Goal: Transaction & Acquisition: Purchase product/service

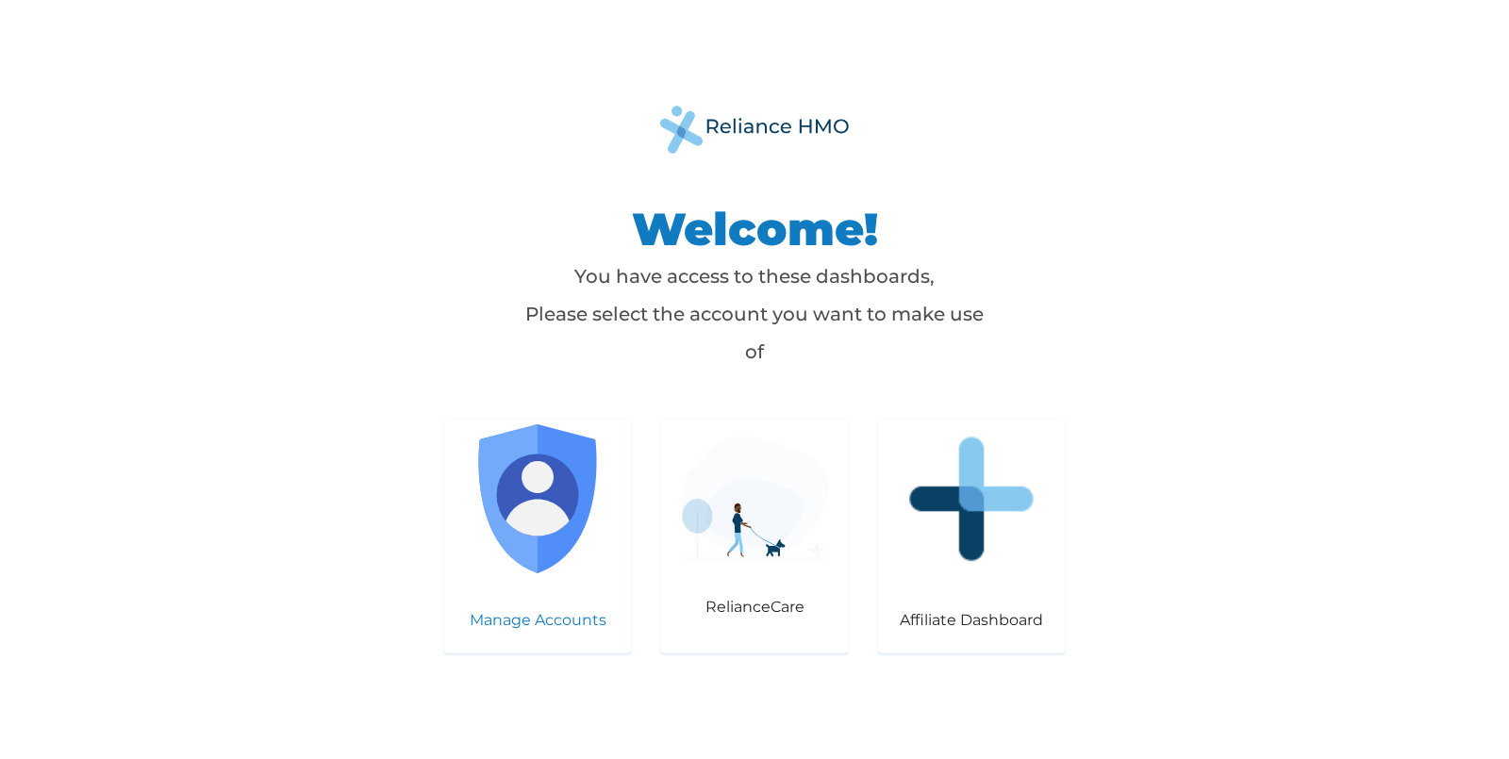
click at [532, 557] on img at bounding box center [537, 498] width 149 height 149
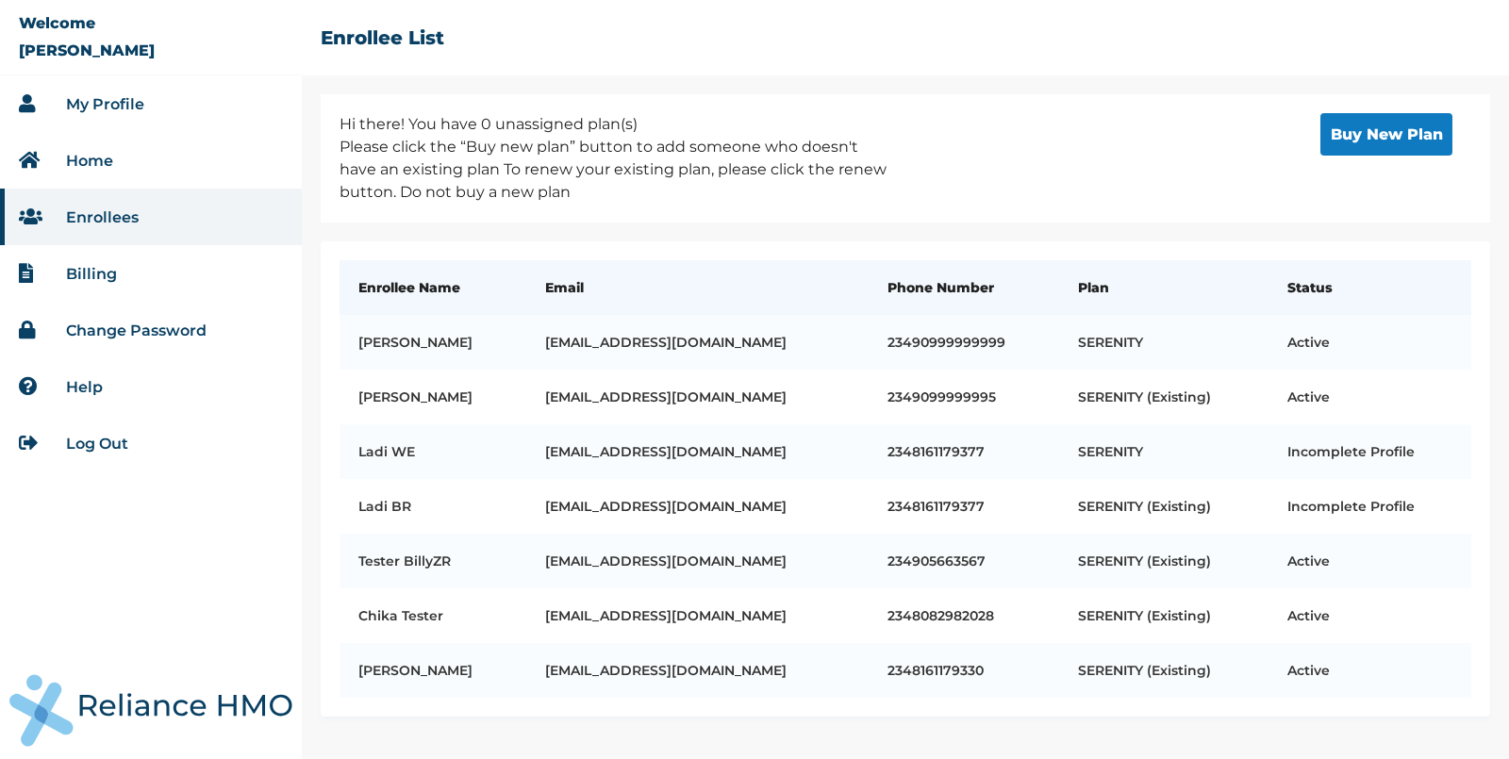
click at [1385, 127] on button "Buy New Plan" at bounding box center [1387, 134] width 132 height 42
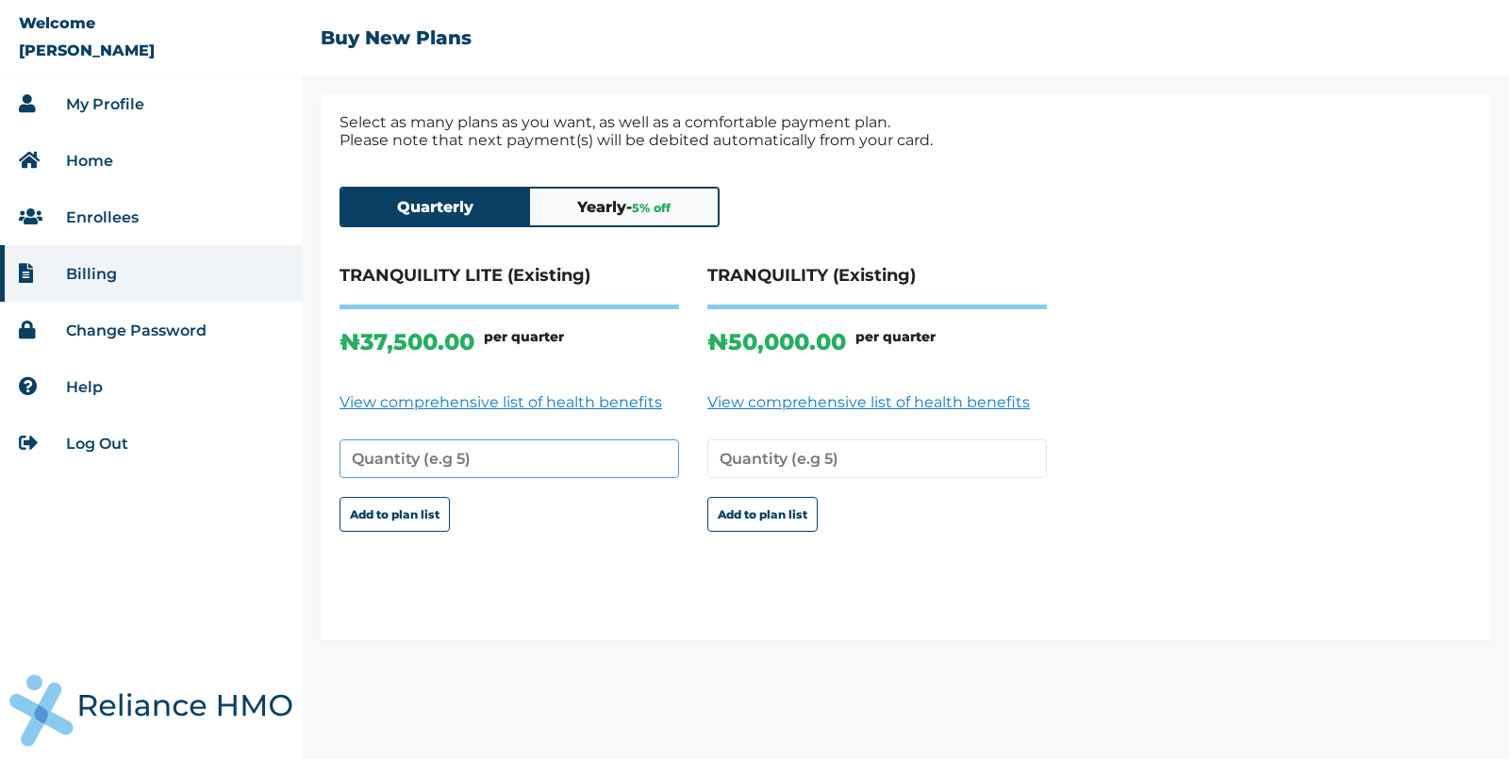
click at [402, 445] on input "number" at bounding box center [510, 459] width 340 height 39
type input "1"
click at [340, 497] on button "Add to plan list" at bounding box center [395, 514] width 110 height 35
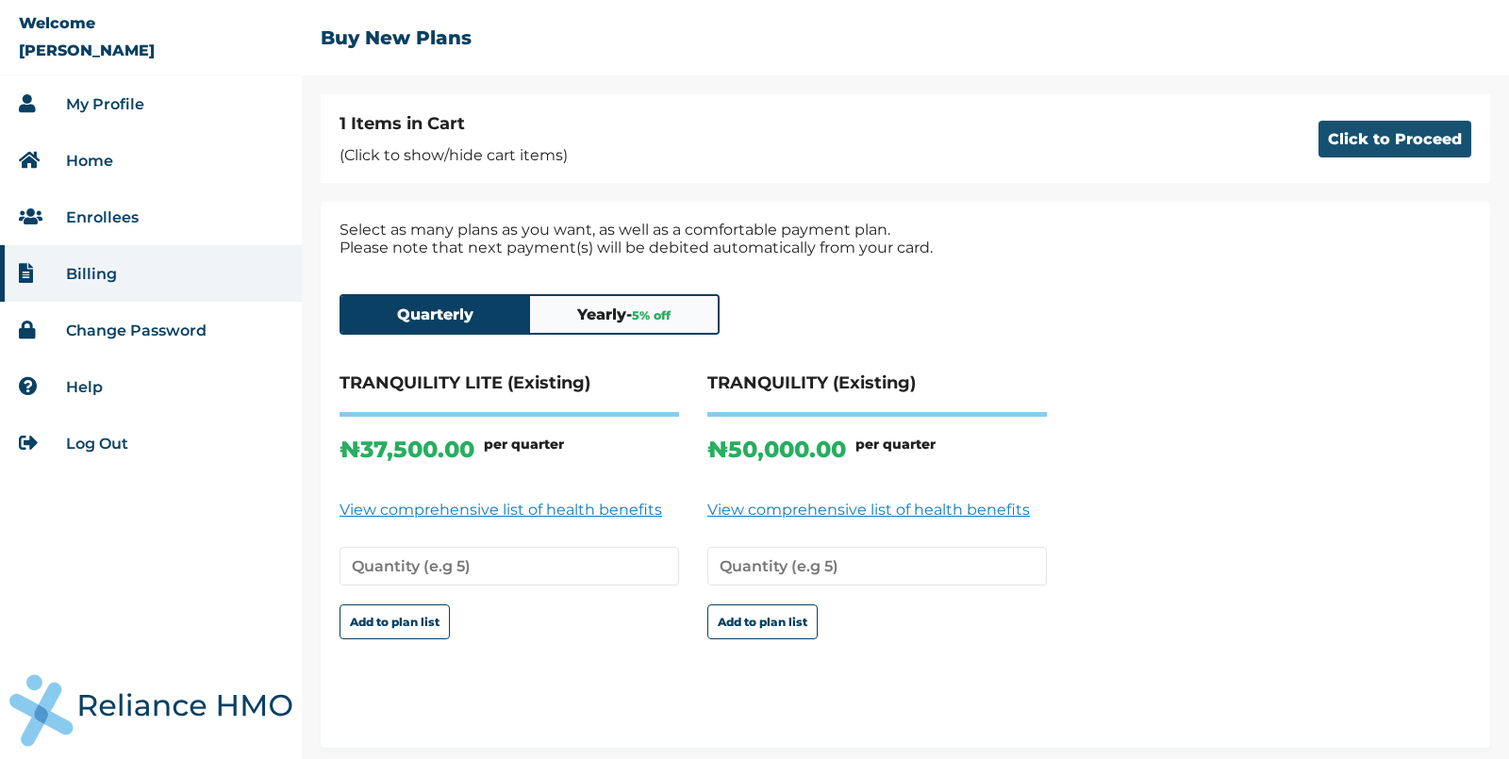
click at [1381, 147] on button "Click to Proceed" at bounding box center [1395, 139] width 153 height 37
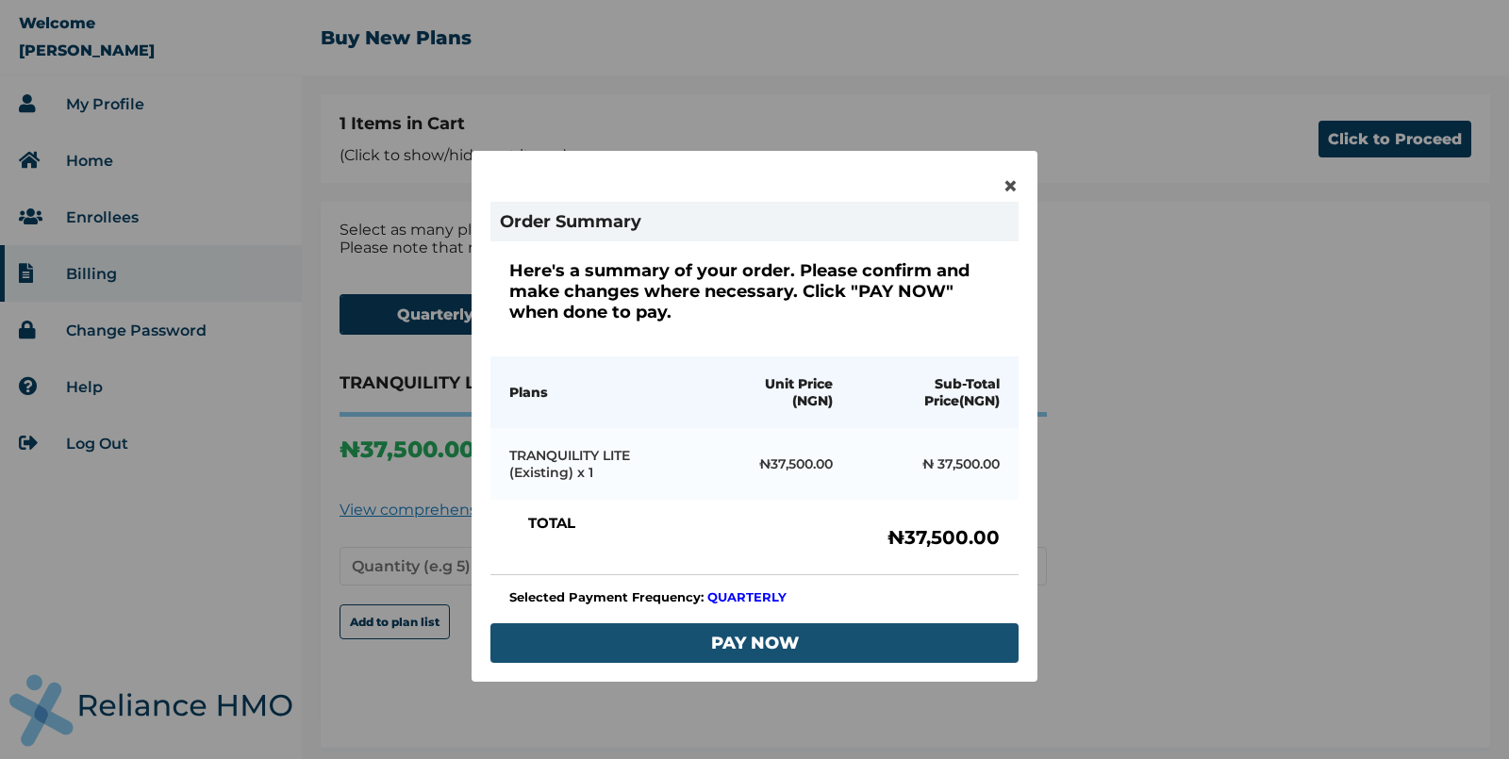
click at [675, 631] on button "PAY NOW" at bounding box center [755, 644] width 528 height 40
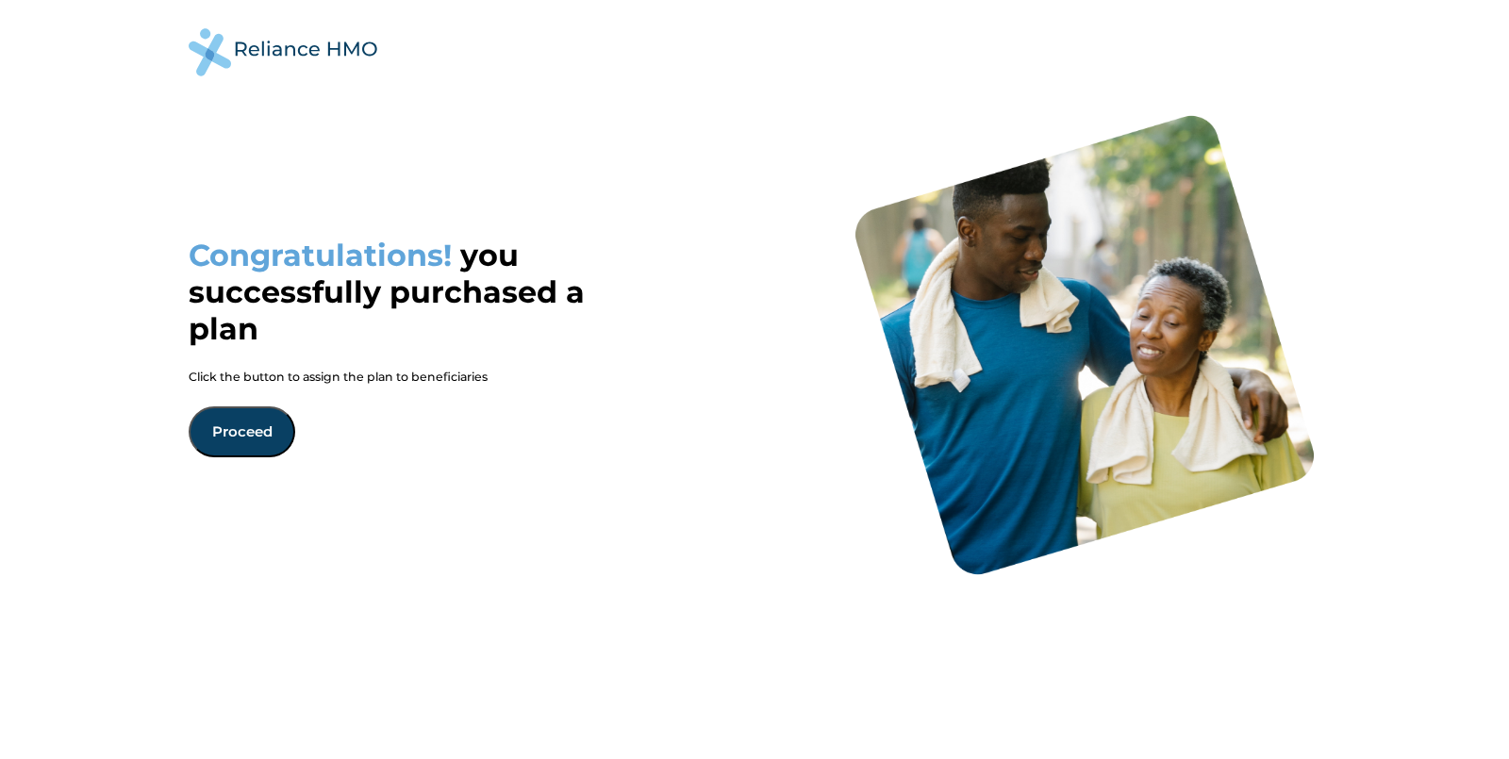
click at [248, 431] on button "Proceed" at bounding box center [242, 432] width 107 height 51
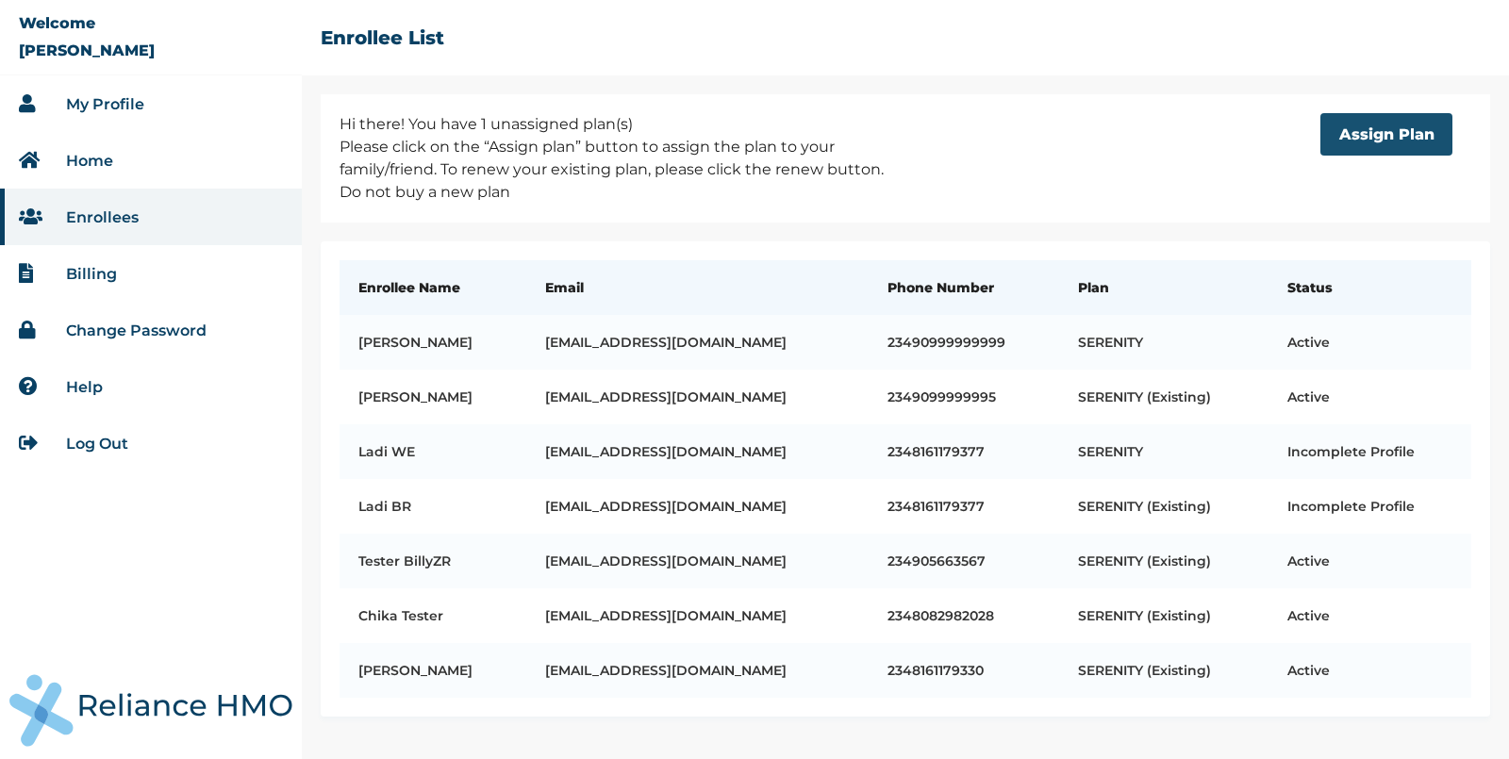
click at [1418, 143] on button "Assign Plan" at bounding box center [1387, 134] width 132 height 42
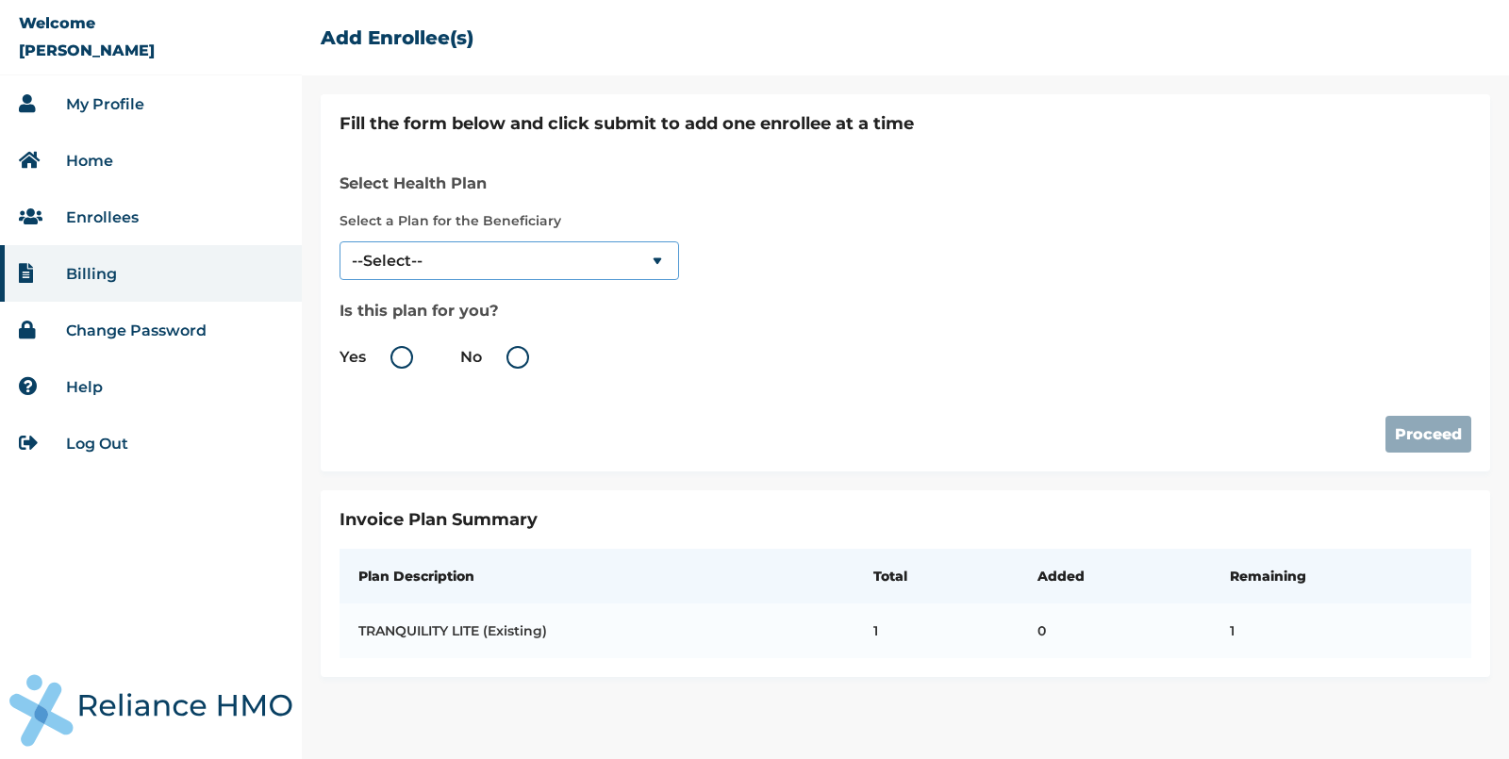
click at [489, 255] on select "--Select-- TRANQUILITY LITE (Existing)" at bounding box center [510, 260] width 340 height 39
select select "884"
click at [511, 359] on label "No" at bounding box center [499, 357] width 78 height 23
click at [501, 359] on input "No" at bounding box center [486, 357] width 30 height 30
radio input "true"
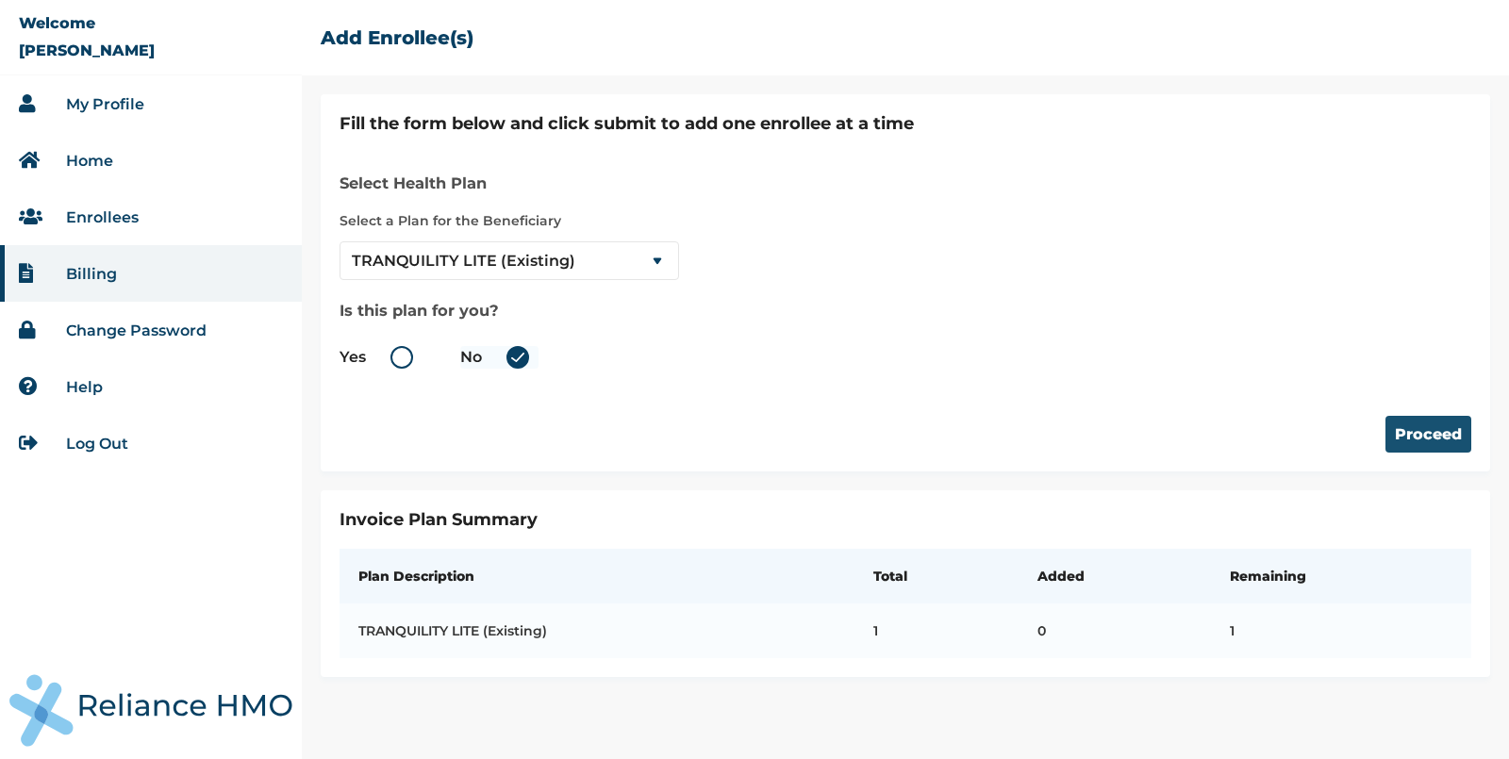
click at [1440, 432] on button "Proceed" at bounding box center [1429, 434] width 86 height 37
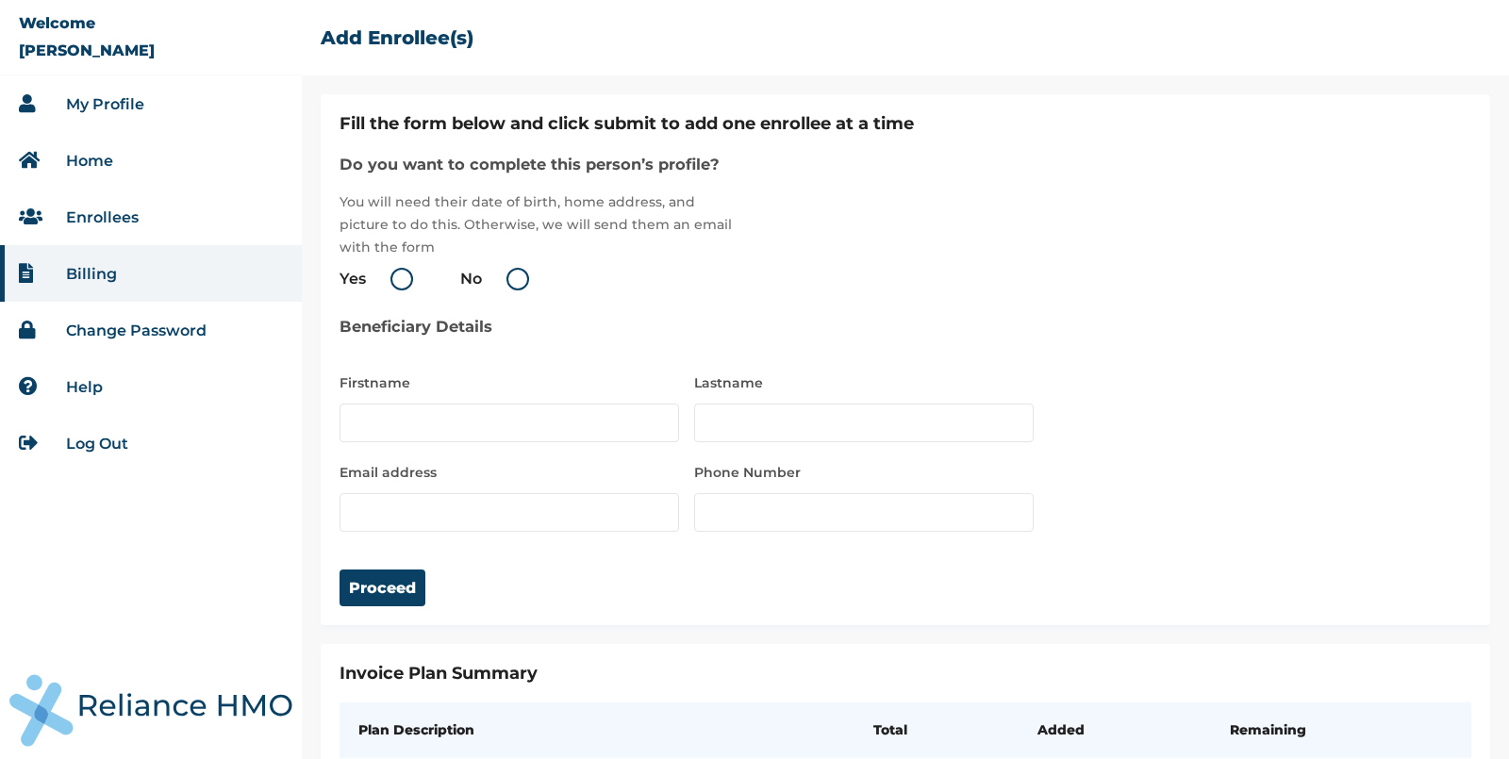
type input "[PERSON_NAME]"
type input "[EMAIL_ADDRESS][DOMAIN_NAME]"
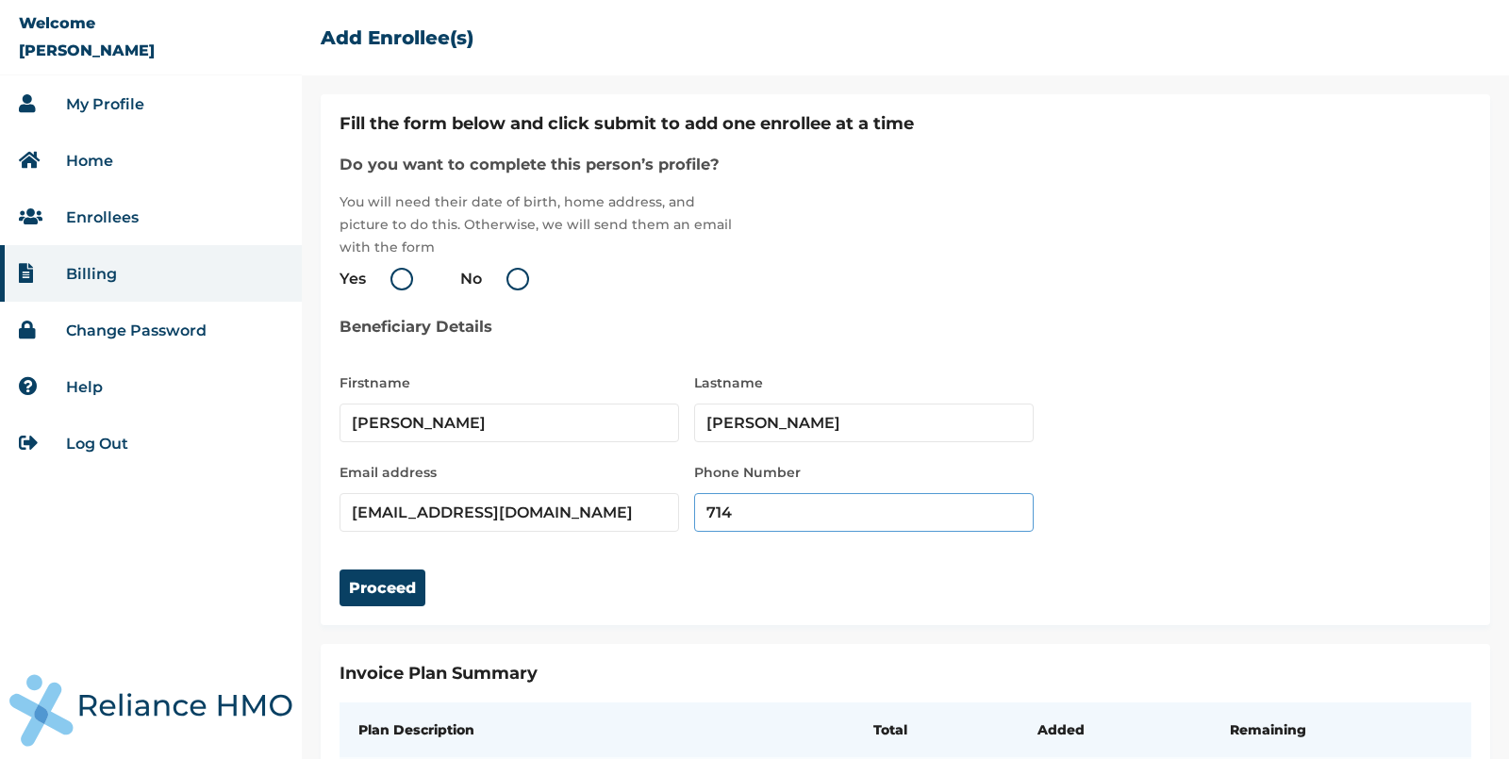
click at [734, 506] on input "714" at bounding box center [864, 512] width 340 height 39
type input "9083983939"
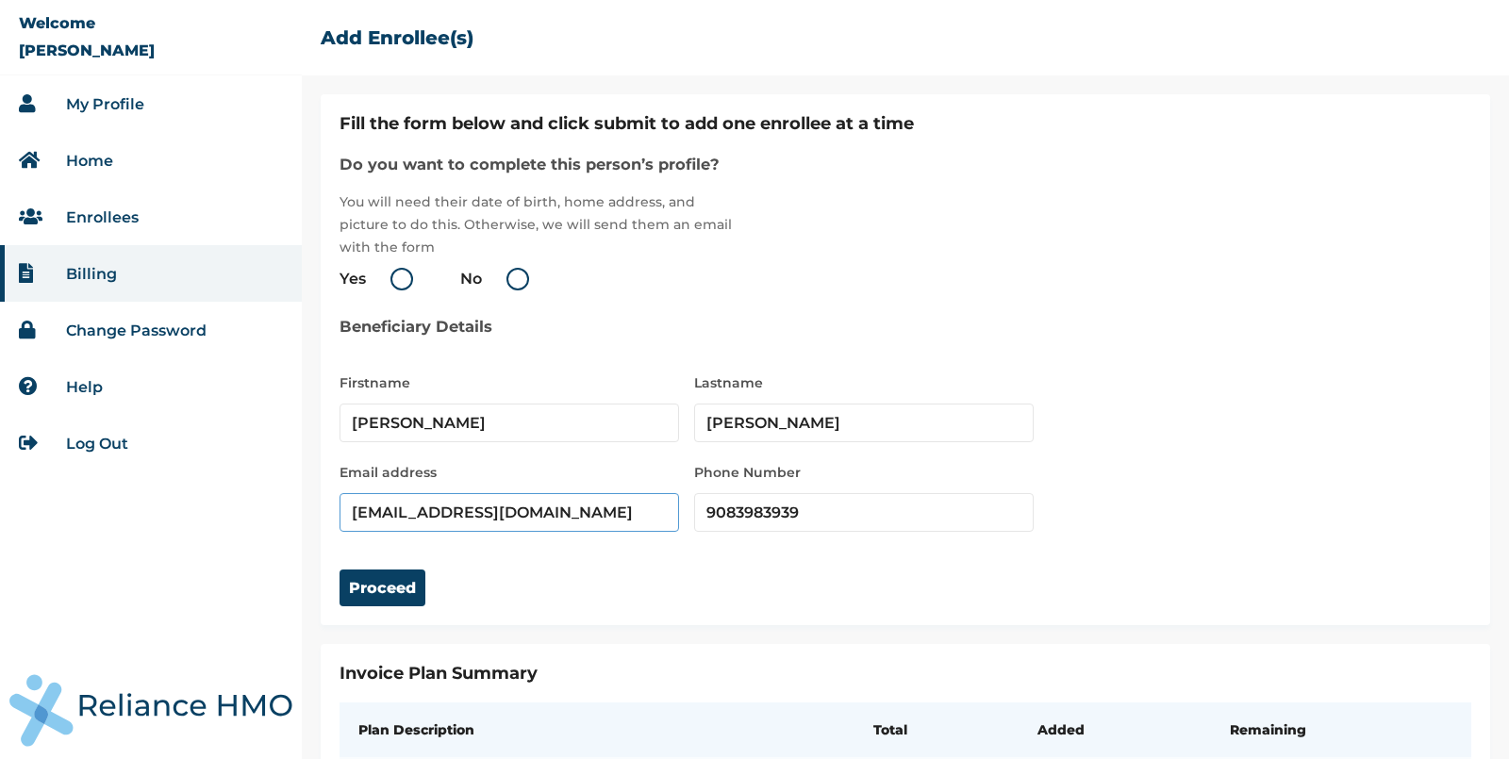
click at [437, 515] on input "dipeva@mailinator.com" at bounding box center [510, 512] width 340 height 39
paste input "yopmail"
click at [570, 514] on input "dipeva@yopmail.com" at bounding box center [510, 512] width 340 height 39
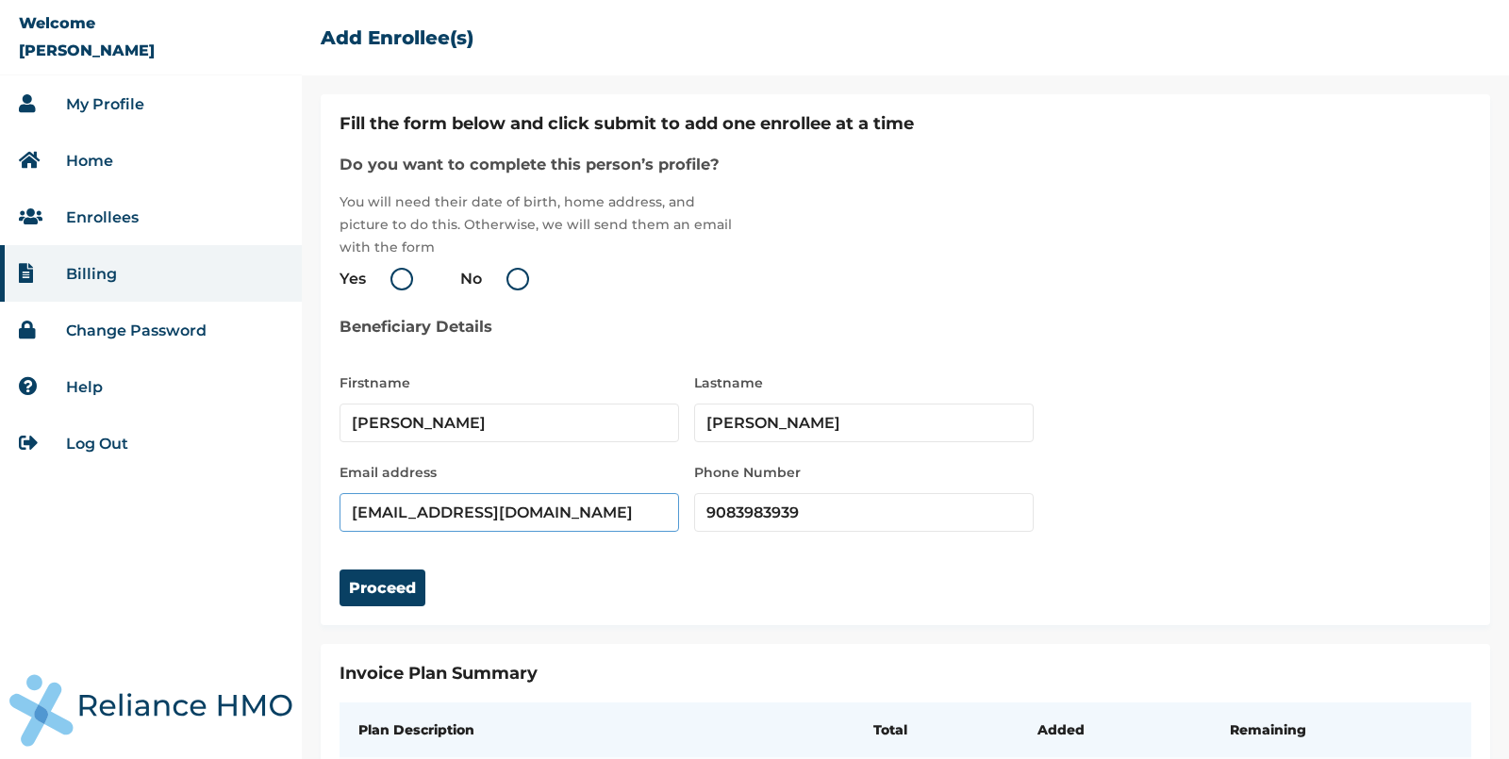
click at [570, 514] on input "dipeva@yopmail.com" at bounding box center [510, 512] width 340 height 39
type input "dipeva@yopmail.com"
click at [398, 277] on label "Yes" at bounding box center [381, 279] width 83 height 23
click at [385, 277] on input "Yes" at bounding box center [370, 279] width 30 height 30
radio input "true"
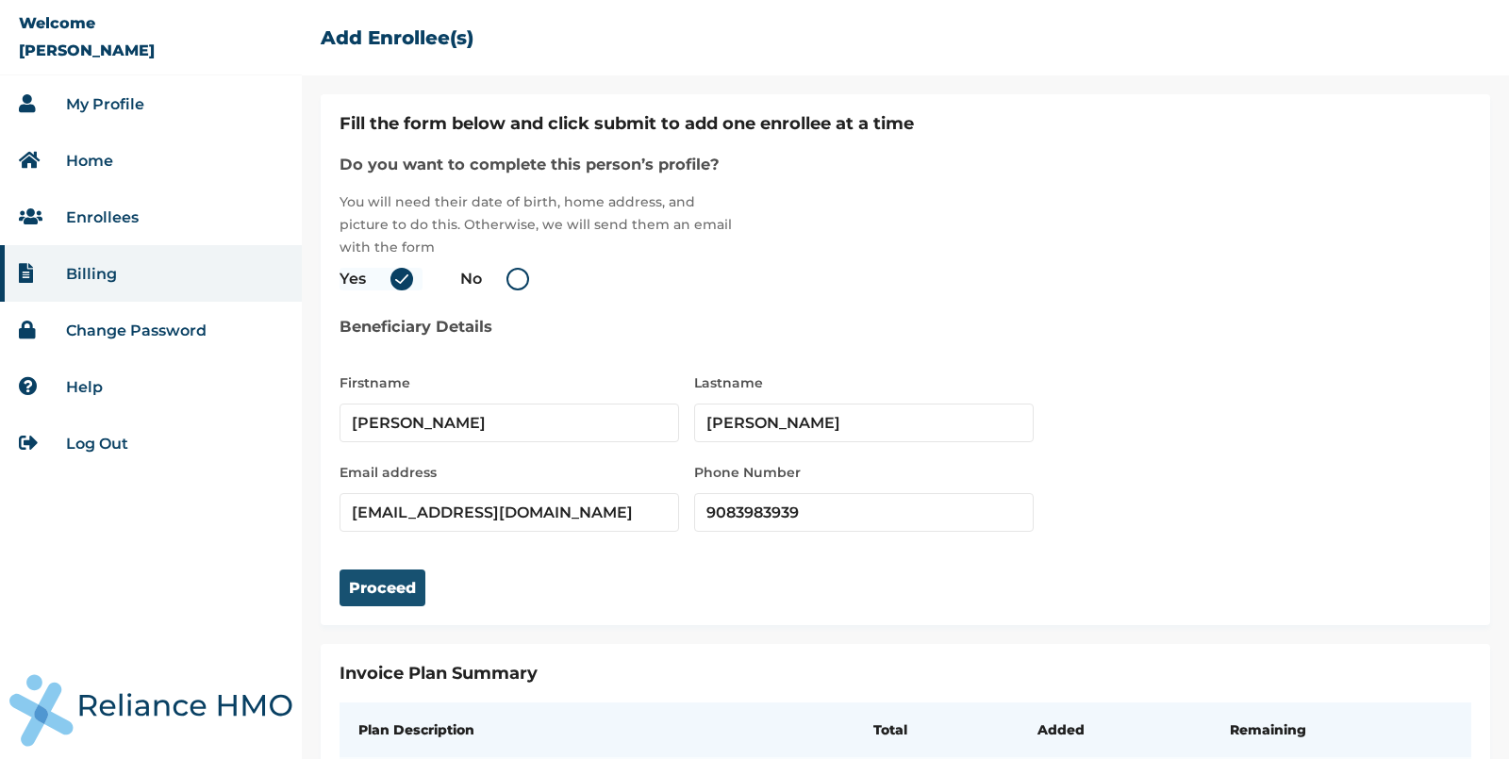
click at [375, 582] on button "Proceed" at bounding box center [383, 588] width 86 height 37
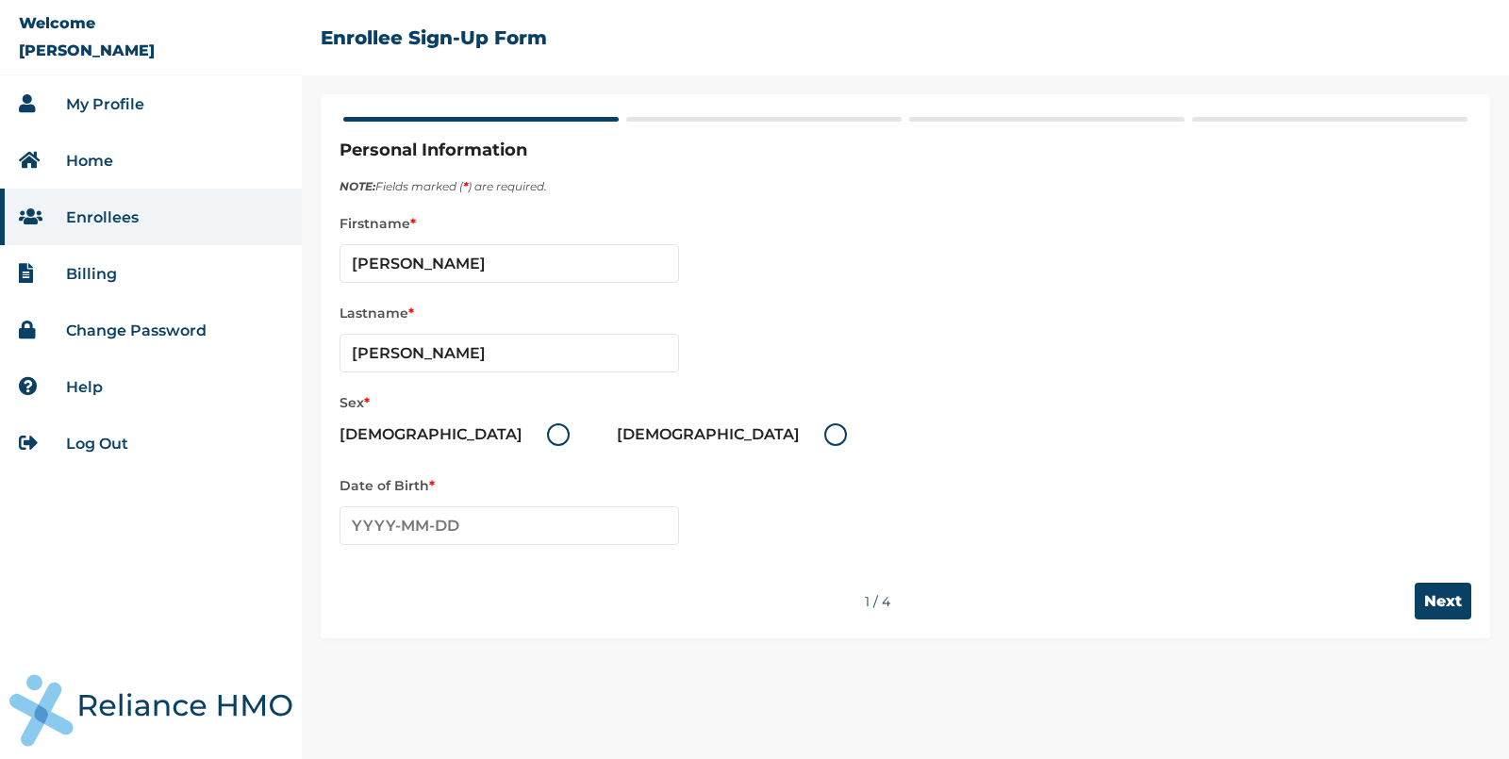
click at [411, 434] on label "Male" at bounding box center [460, 435] width 240 height 23
click at [521, 434] on input "Male" at bounding box center [536, 435] width 30 height 30
radio input "true"
click at [517, 525] on input "text" at bounding box center [510, 526] width 340 height 39
click at [369, 556] on th "2020-2029" at bounding box center [509, 564] width 290 height 26
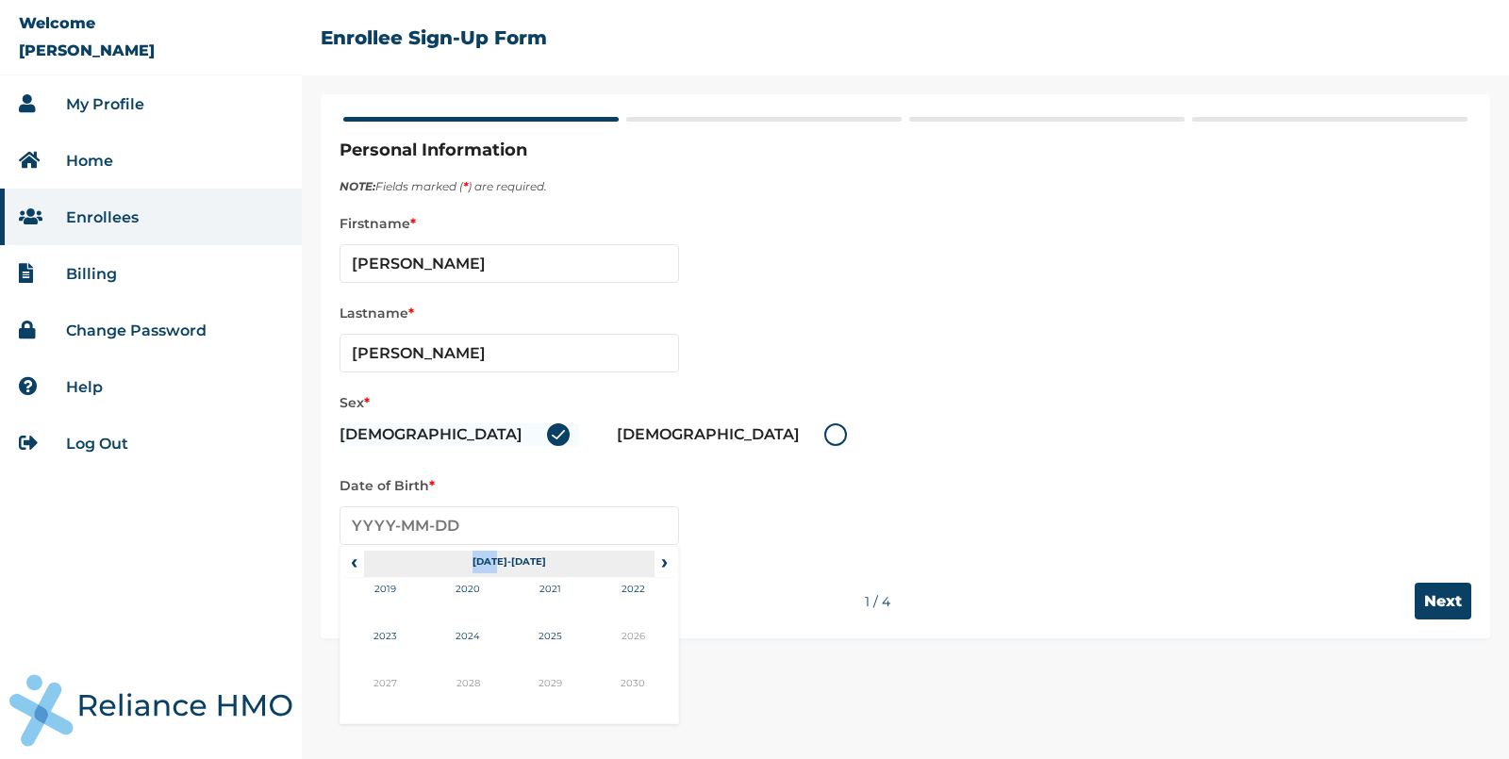
click at [369, 556] on th "2020-2029" at bounding box center [509, 564] width 290 height 26
click at [356, 558] on span "‹" at bounding box center [354, 562] width 20 height 23
click at [562, 591] on td "2001" at bounding box center [550, 601] width 83 height 47
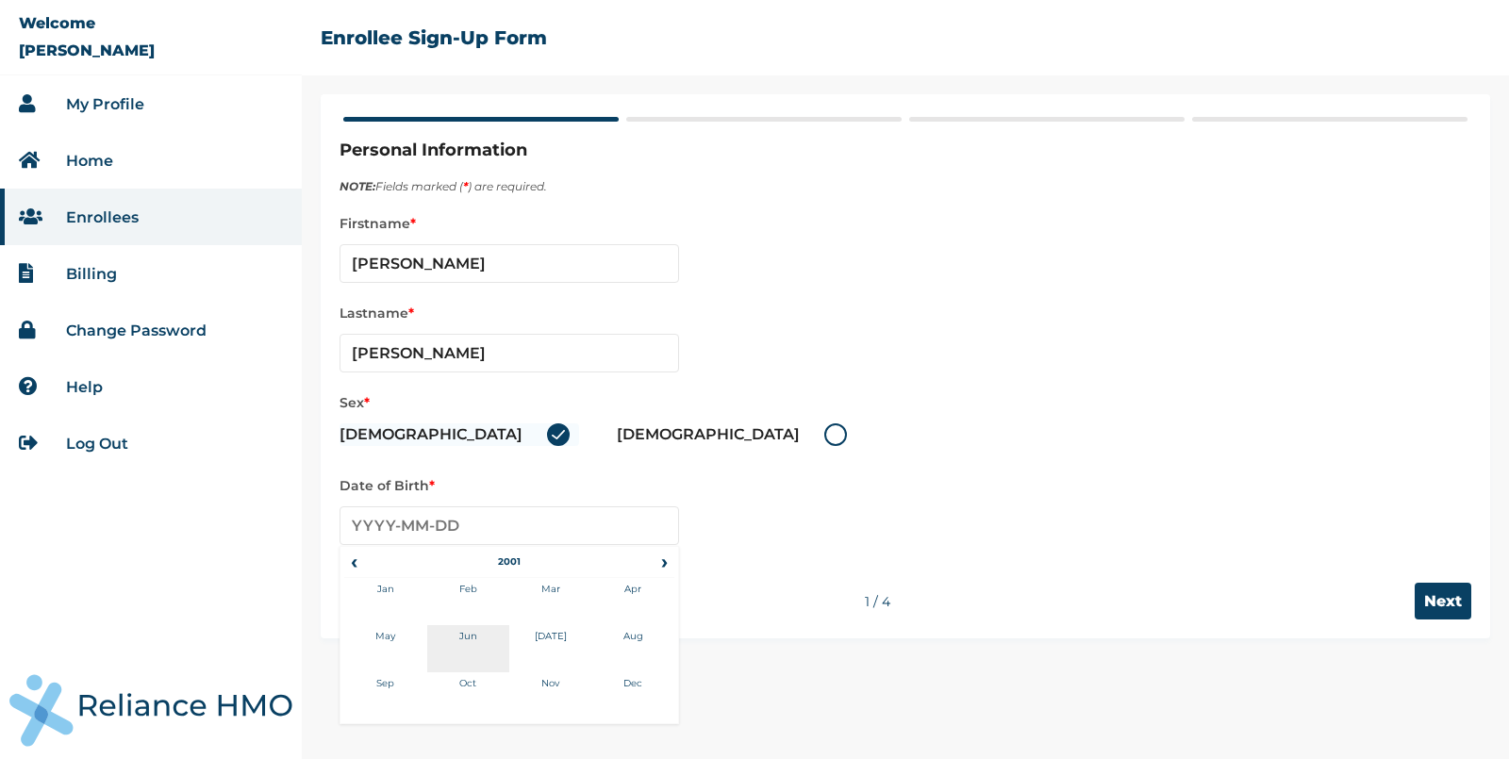
click at [474, 631] on td "Jun" at bounding box center [468, 648] width 83 height 47
click at [422, 640] on td "4" at bounding box center [414, 643] width 47 height 26
type input "2001-06-04"
click at [1448, 600] on input "Next" at bounding box center [1443, 601] width 57 height 37
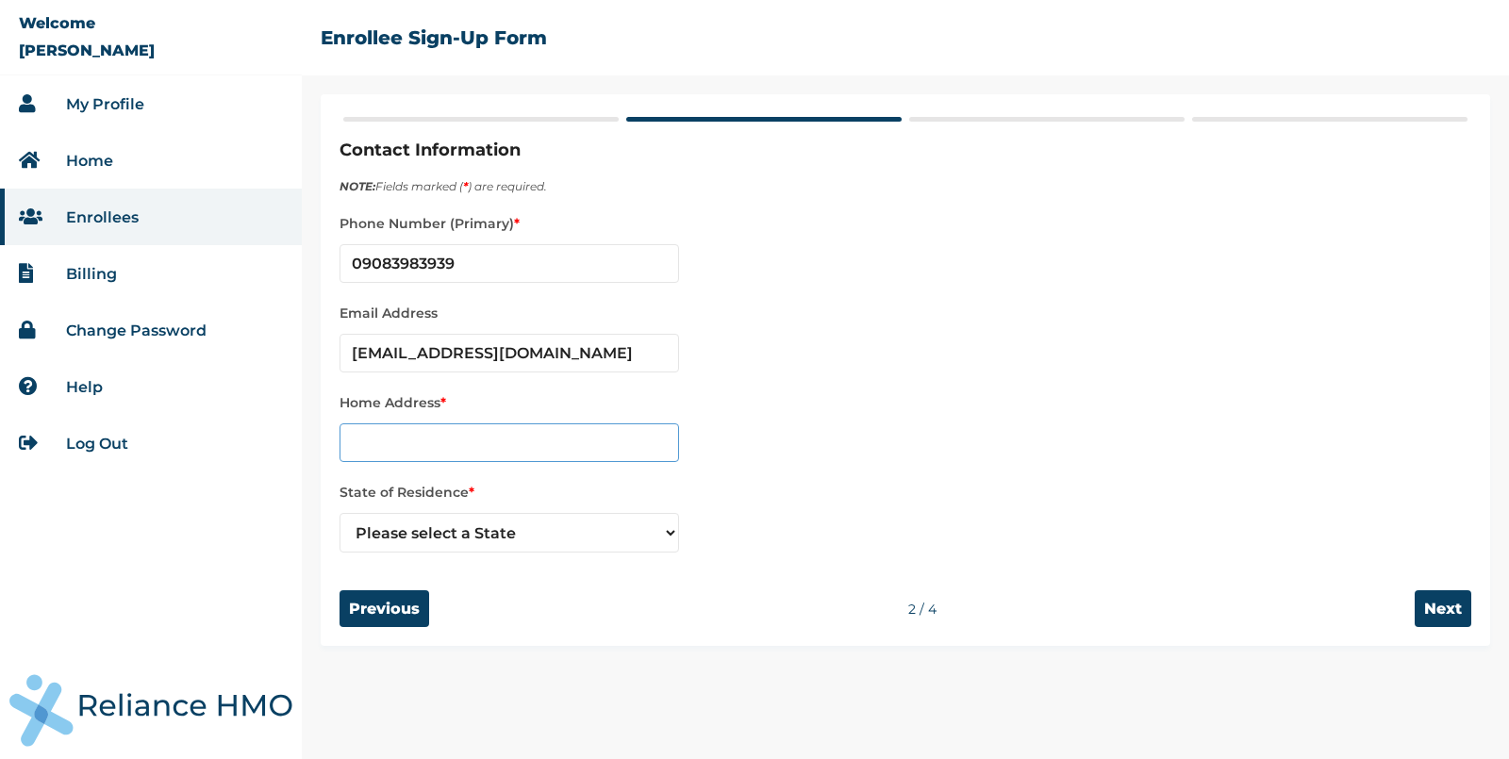
click at [517, 428] on input "text" at bounding box center [510, 443] width 340 height 39
type input "32 Ijero Street"
select select "25"
click at [1439, 622] on input "Next" at bounding box center [1443, 609] width 57 height 37
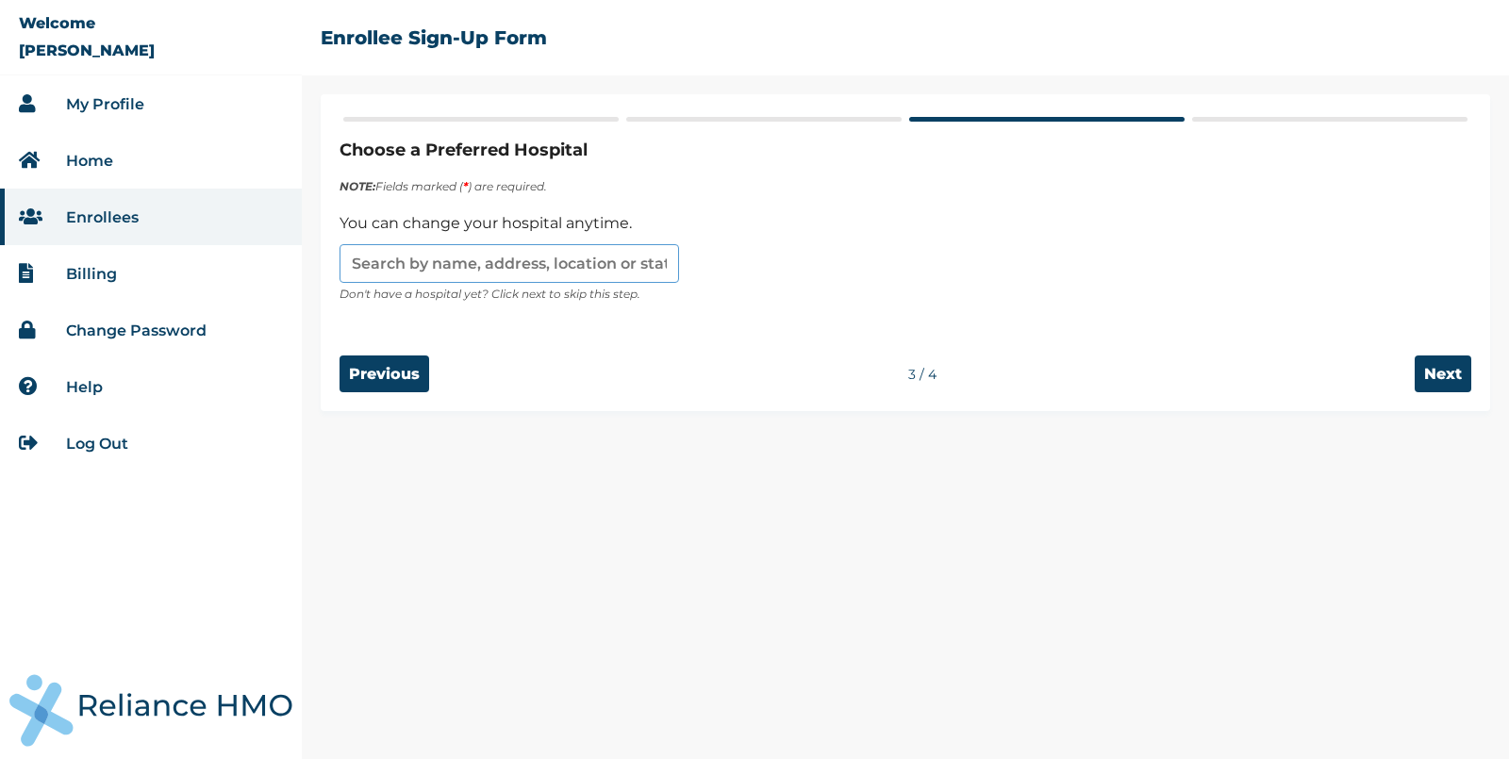
click at [579, 261] on input "text" at bounding box center [510, 263] width 340 height 39
type input "Barnes Hospital Cdl"
click at [1442, 381] on input "Next" at bounding box center [1443, 374] width 57 height 37
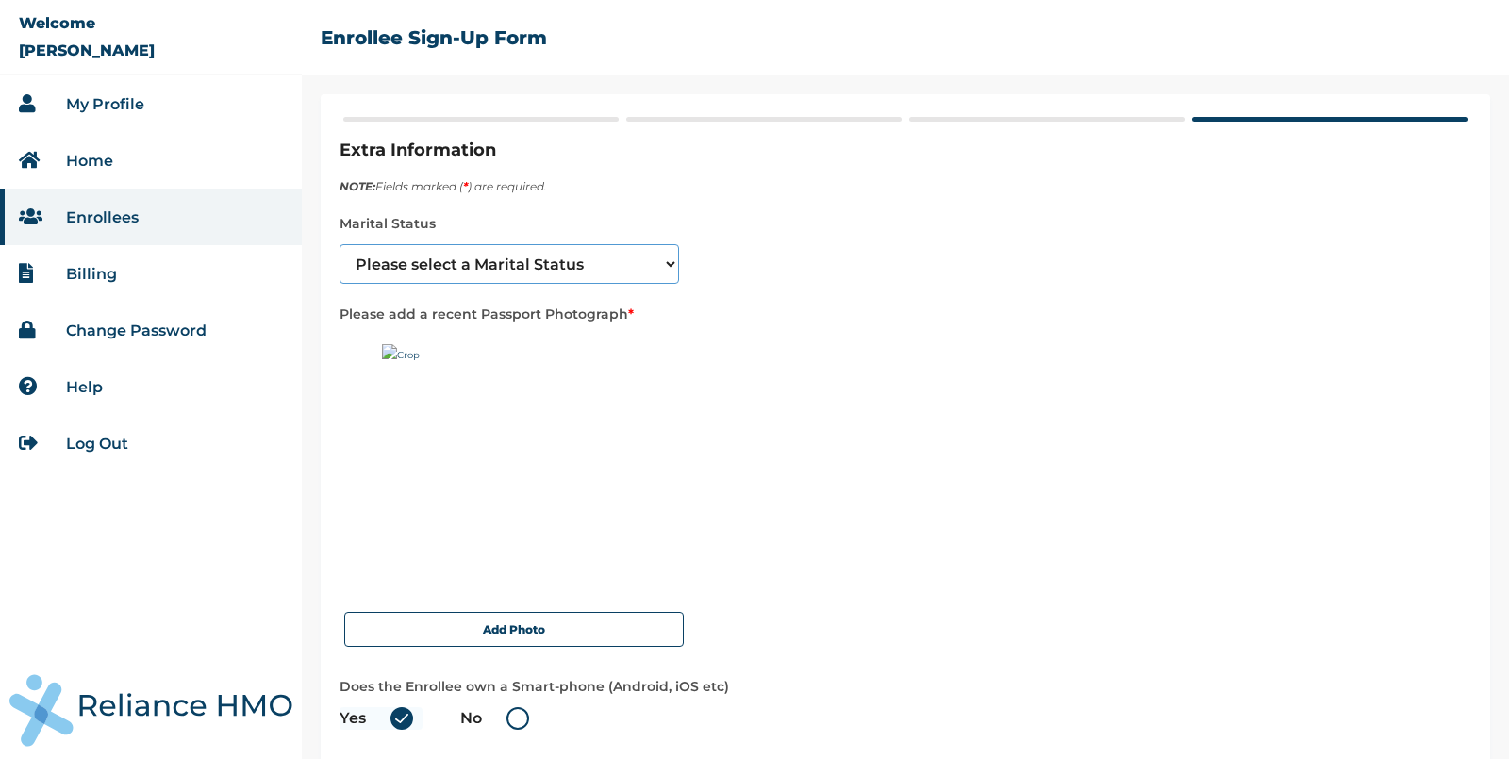
click at [546, 253] on select "Please select a Marital Status Single Married Divorced Widow/Widower" at bounding box center [510, 264] width 340 height 40
select select "1"
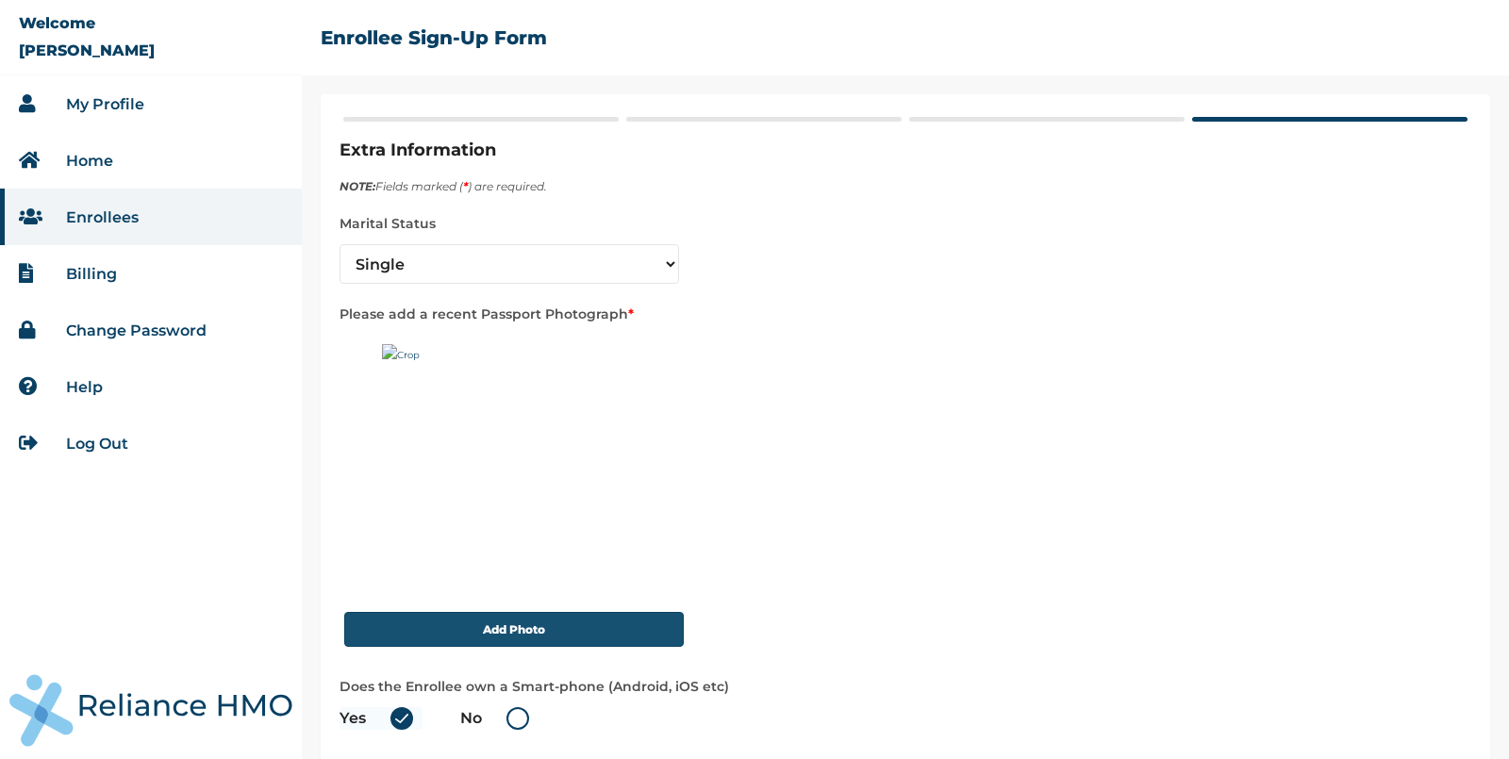
click at [529, 626] on button "Add Photo" at bounding box center [514, 629] width 340 height 35
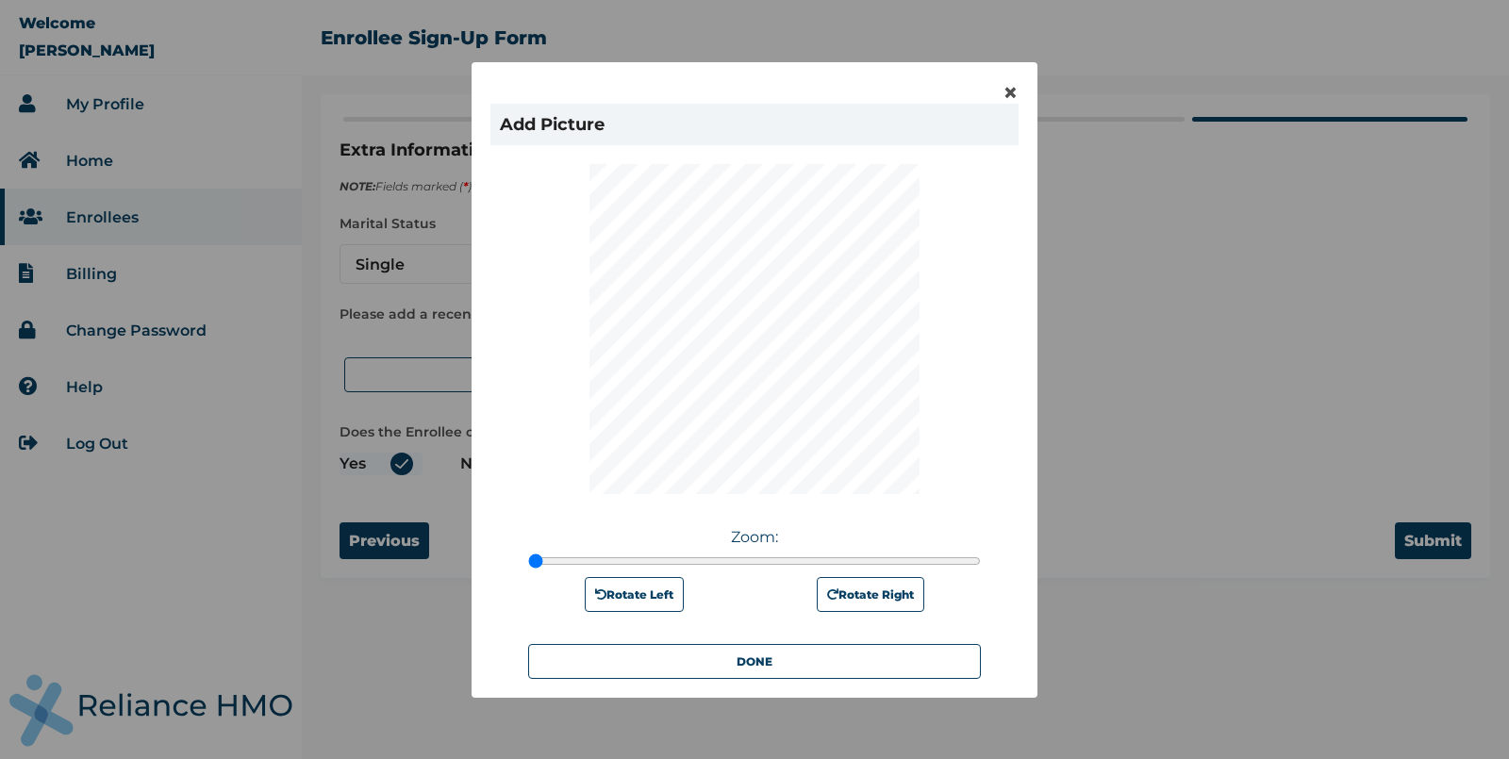
scroll to position [176, 0]
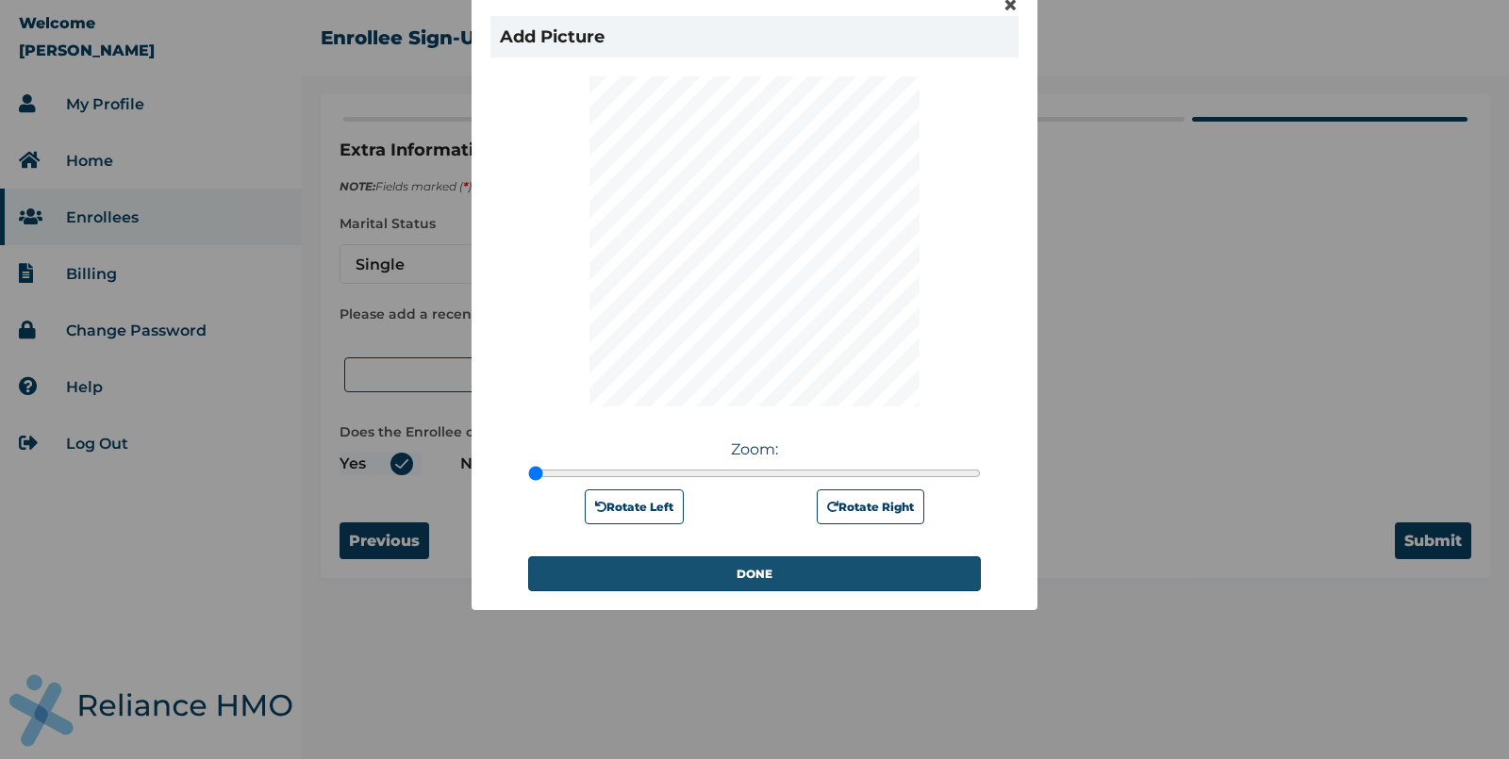
click at [729, 582] on button "DONE" at bounding box center [754, 574] width 453 height 35
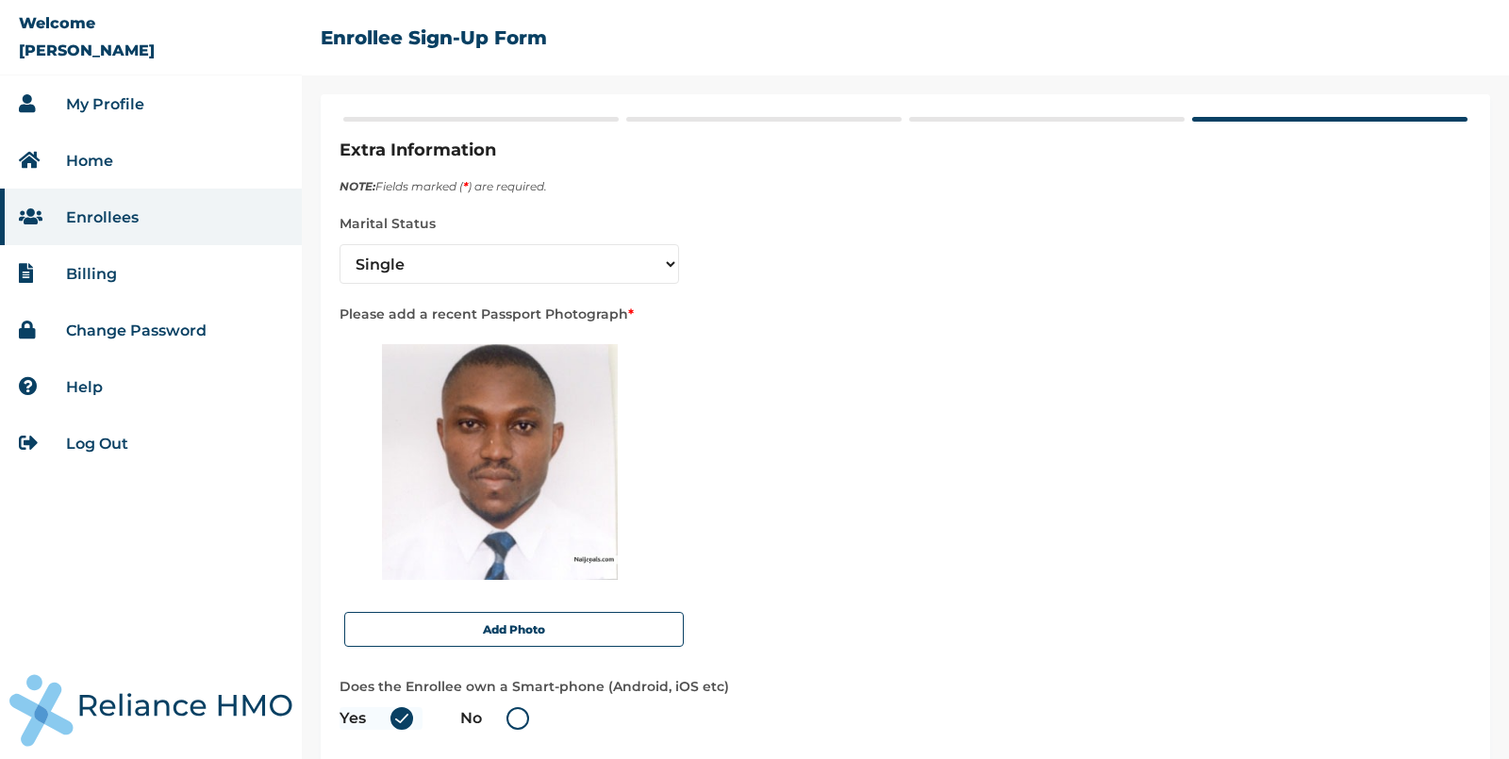
scroll to position [91, 0]
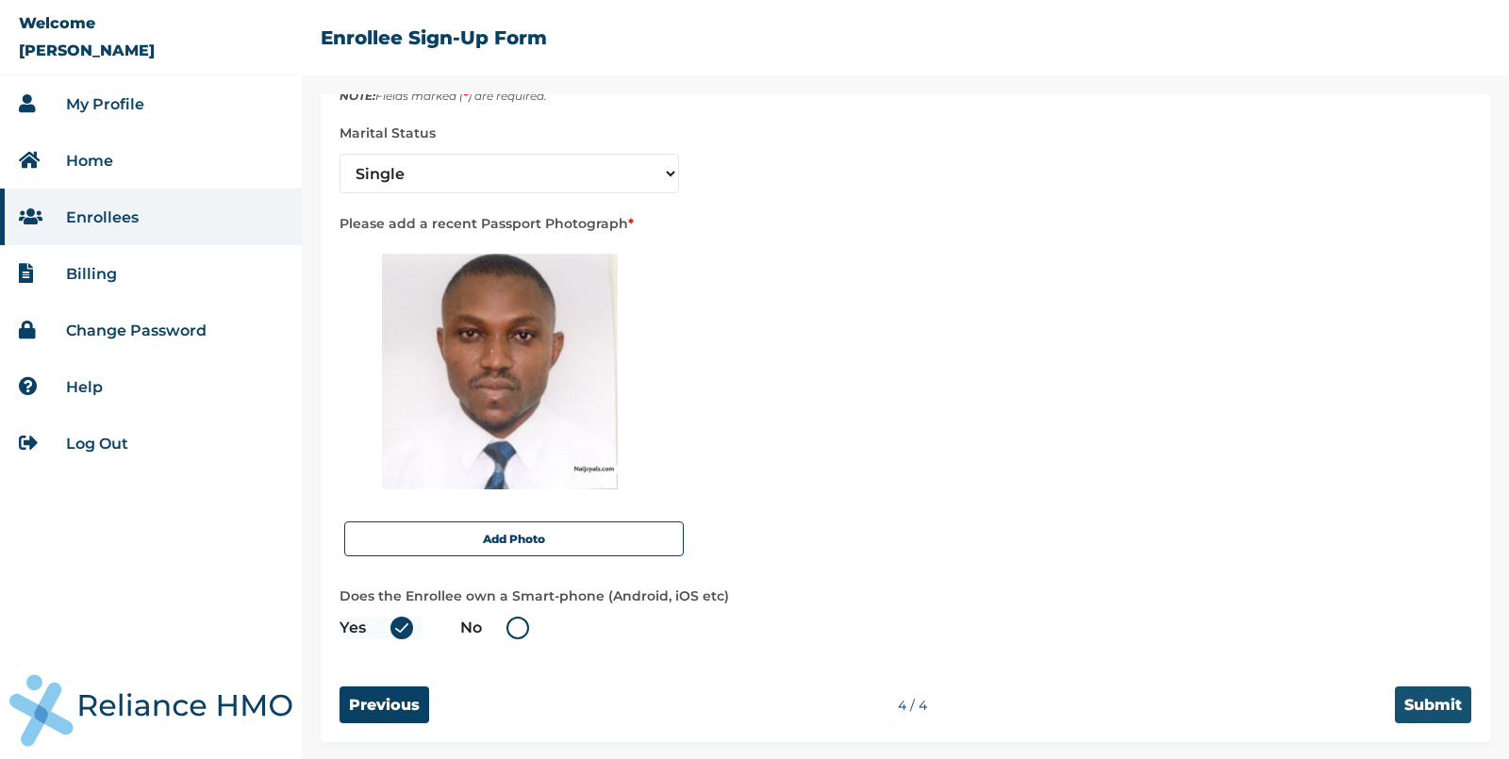
click at [1440, 701] on input "Submit" at bounding box center [1433, 705] width 76 height 37
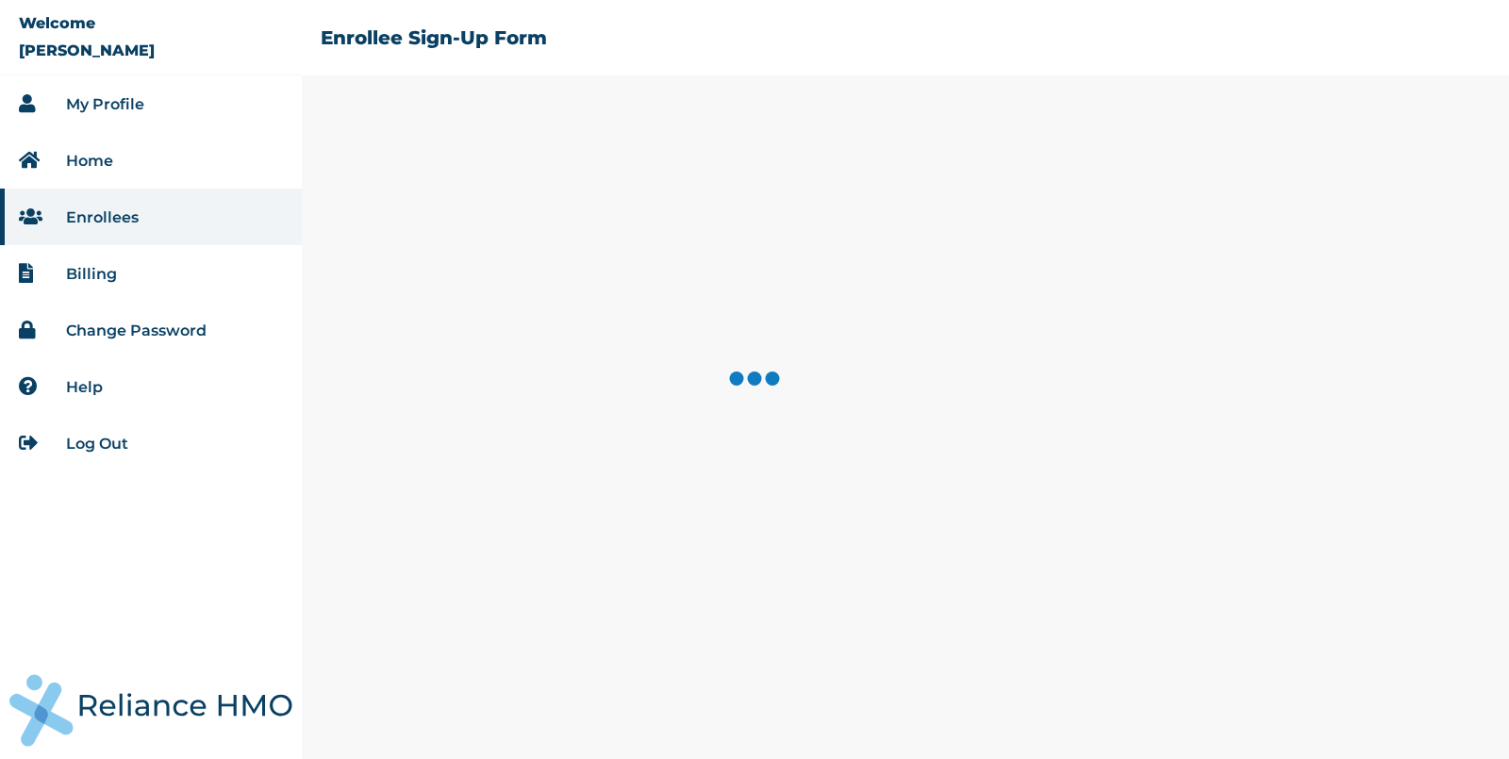
scroll to position [0, 0]
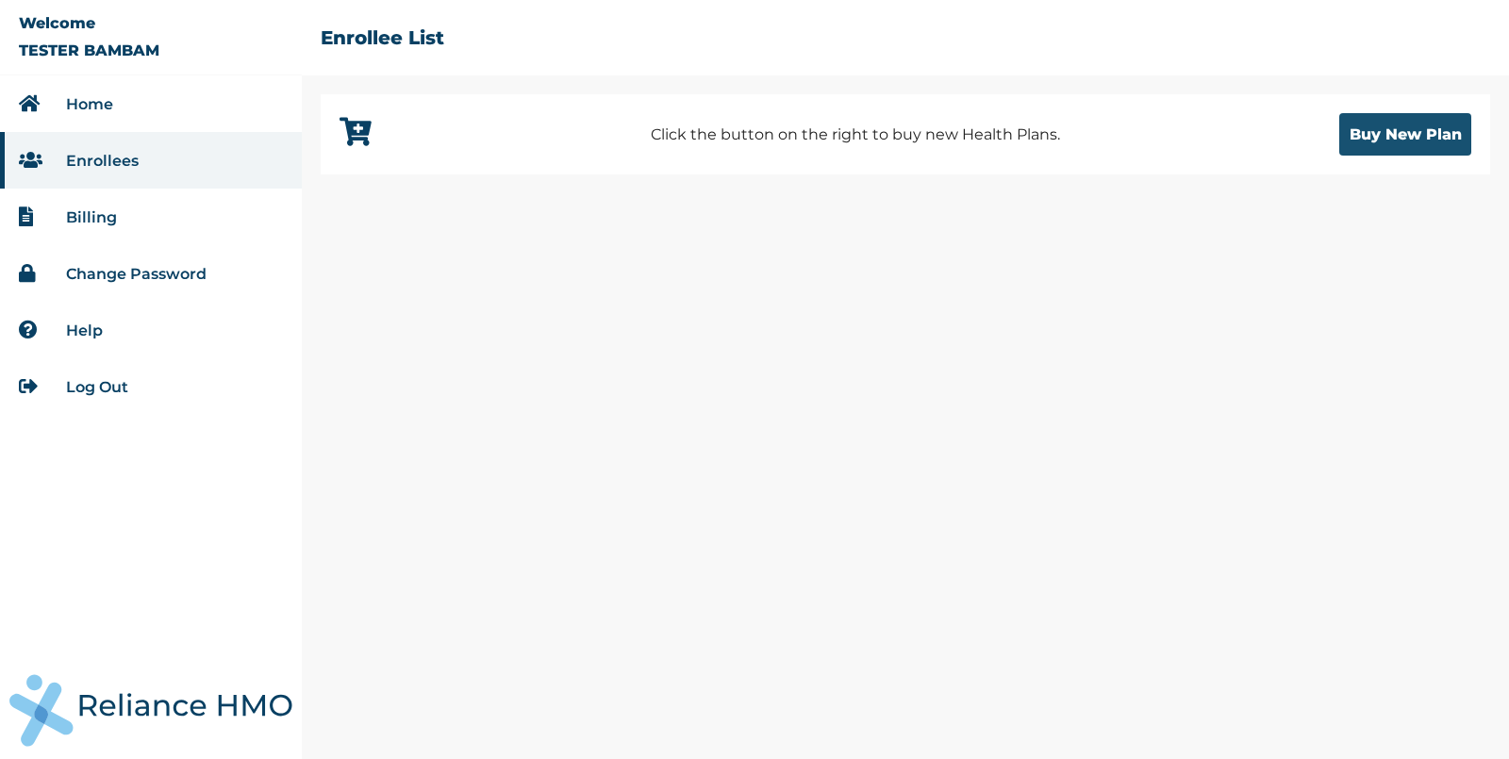
click at [1408, 141] on button "Buy New Plan" at bounding box center [1406, 134] width 132 height 42
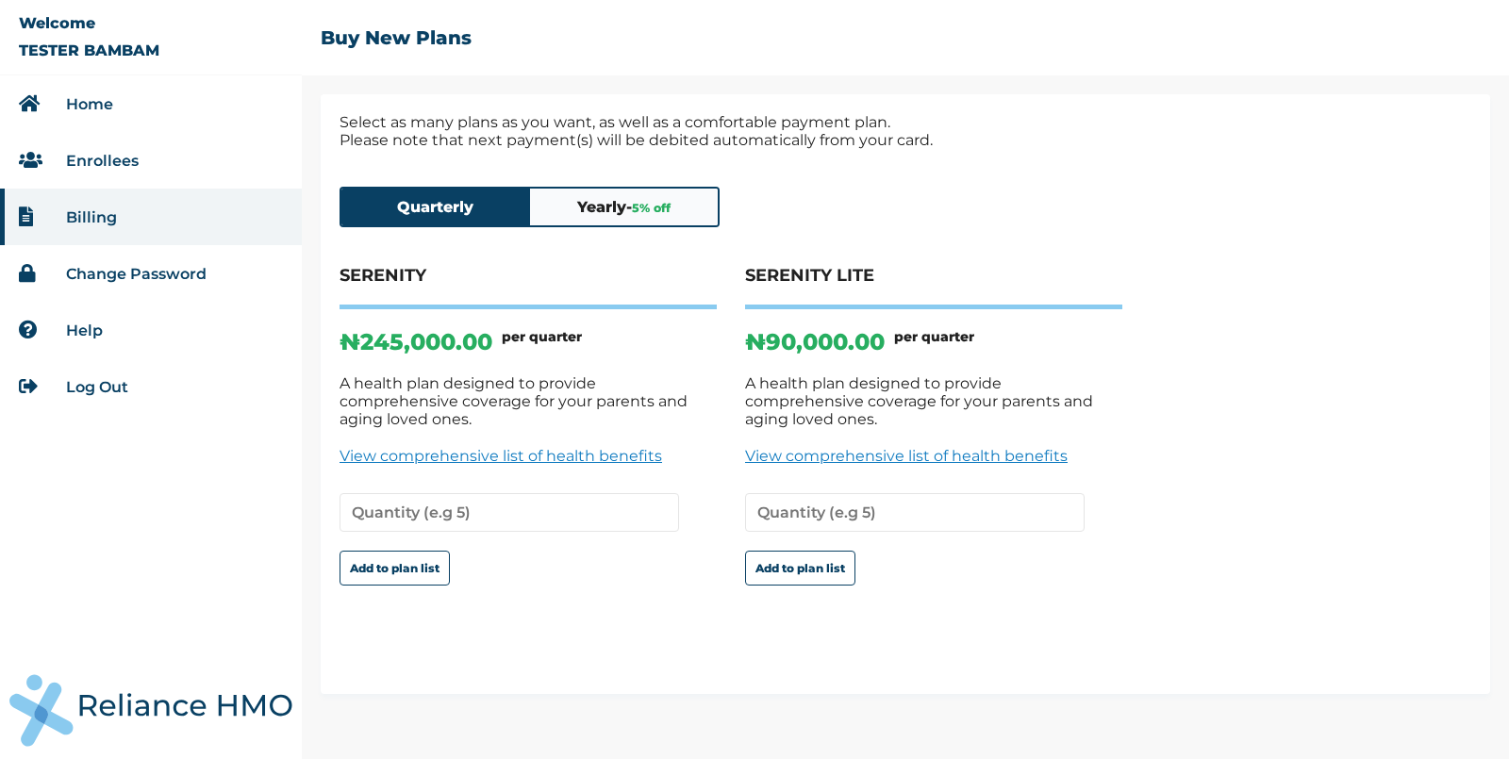
click at [620, 204] on button "Yearly - 5 % off" at bounding box center [624, 207] width 189 height 37
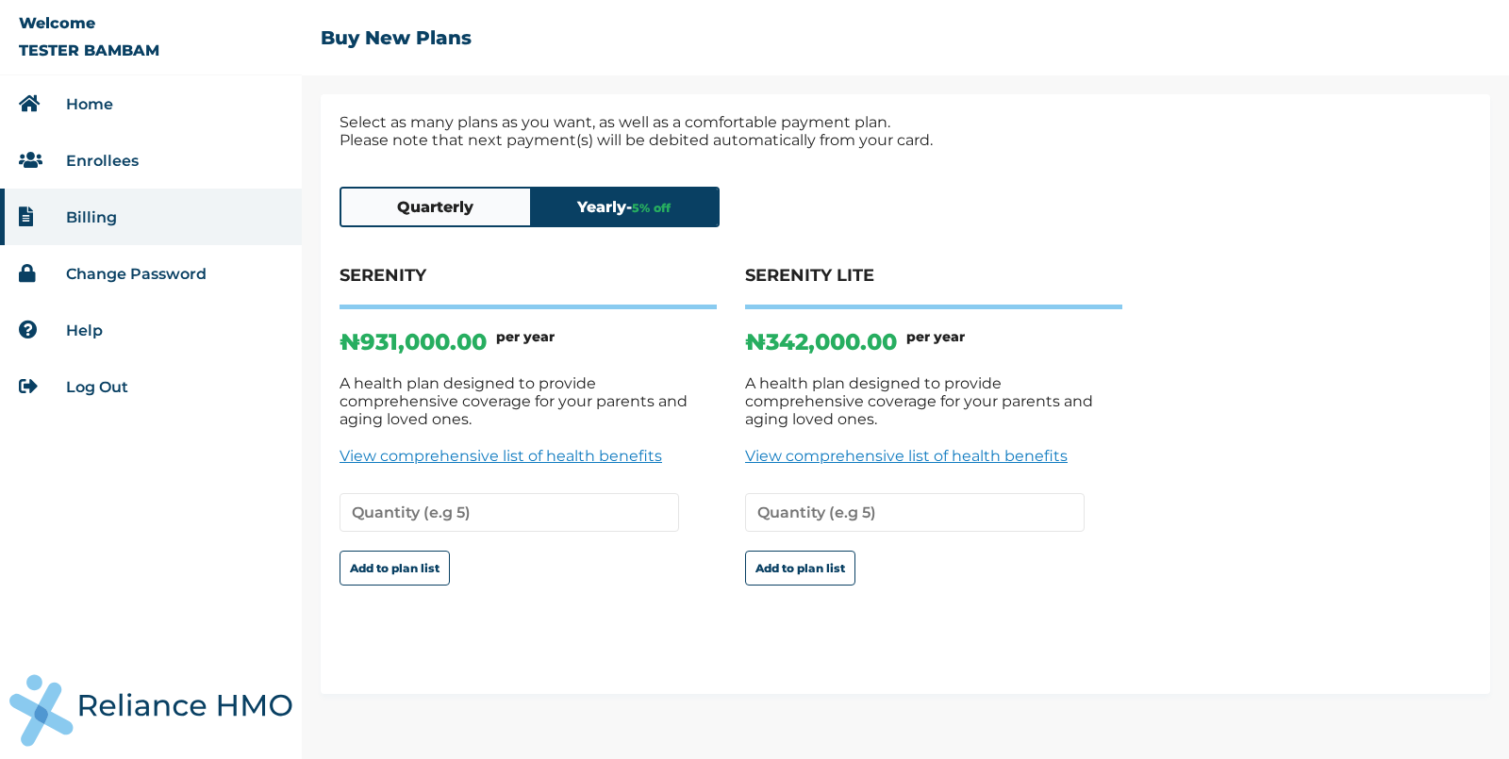
click at [452, 212] on button "Quarterly" at bounding box center [435, 207] width 189 height 37
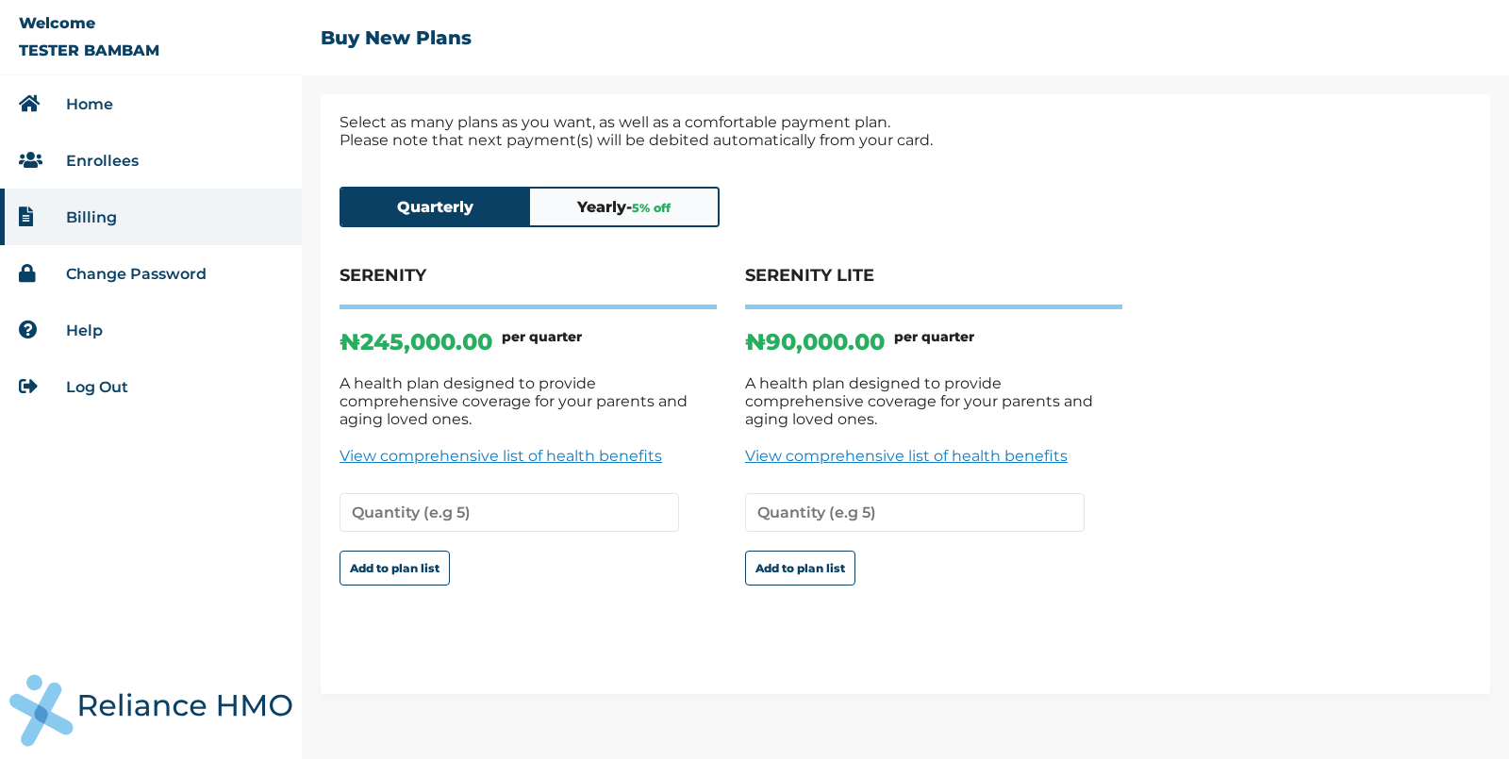
click at [630, 210] on button "Yearly - 5 % off" at bounding box center [624, 207] width 189 height 37
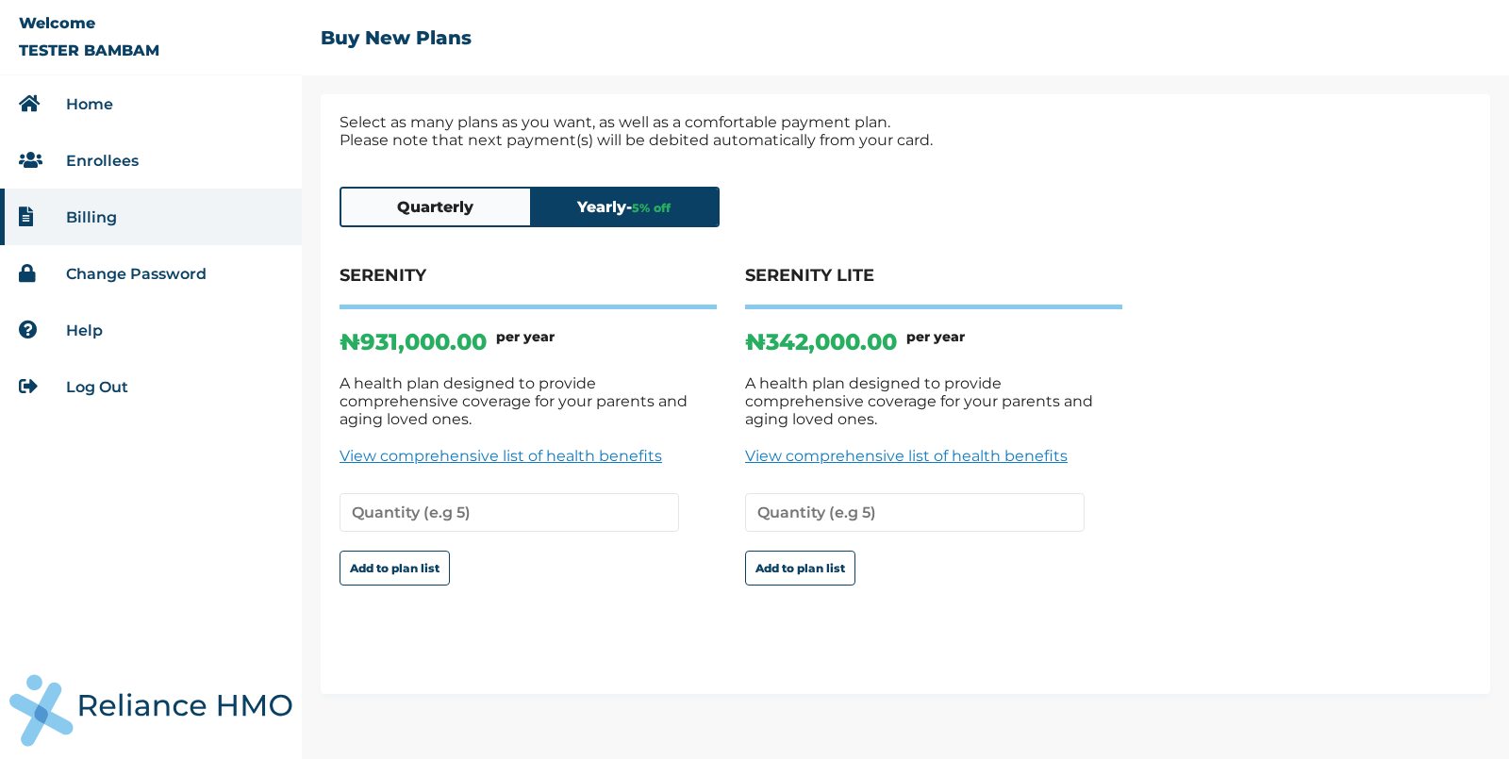
click at [423, 201] on button "Quarterly" at bounding box center [435, 207] width 189 height 37
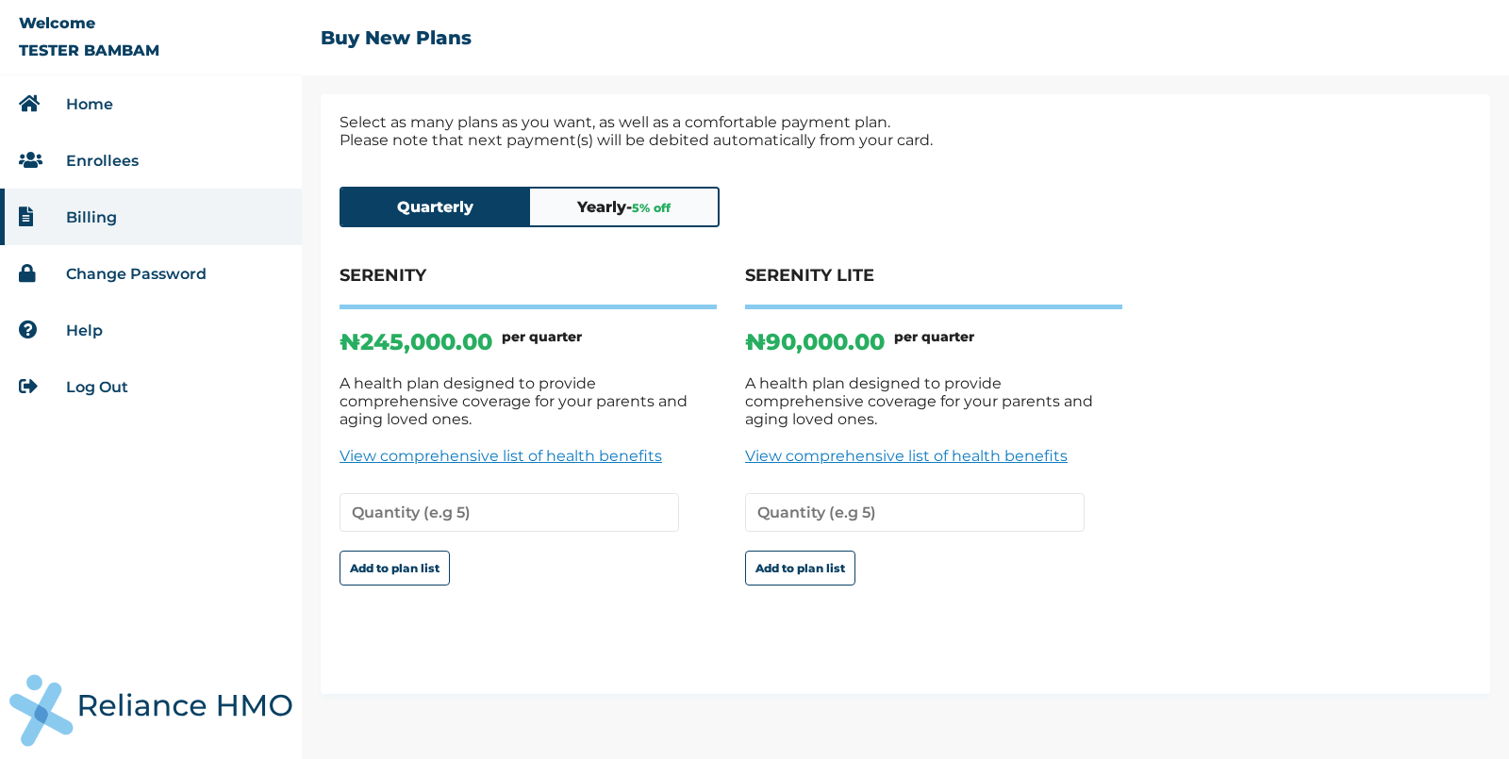
click at [613, 221] on button "Yearly - 5 % off" at bounding box center [624, 207] width 189 height 37
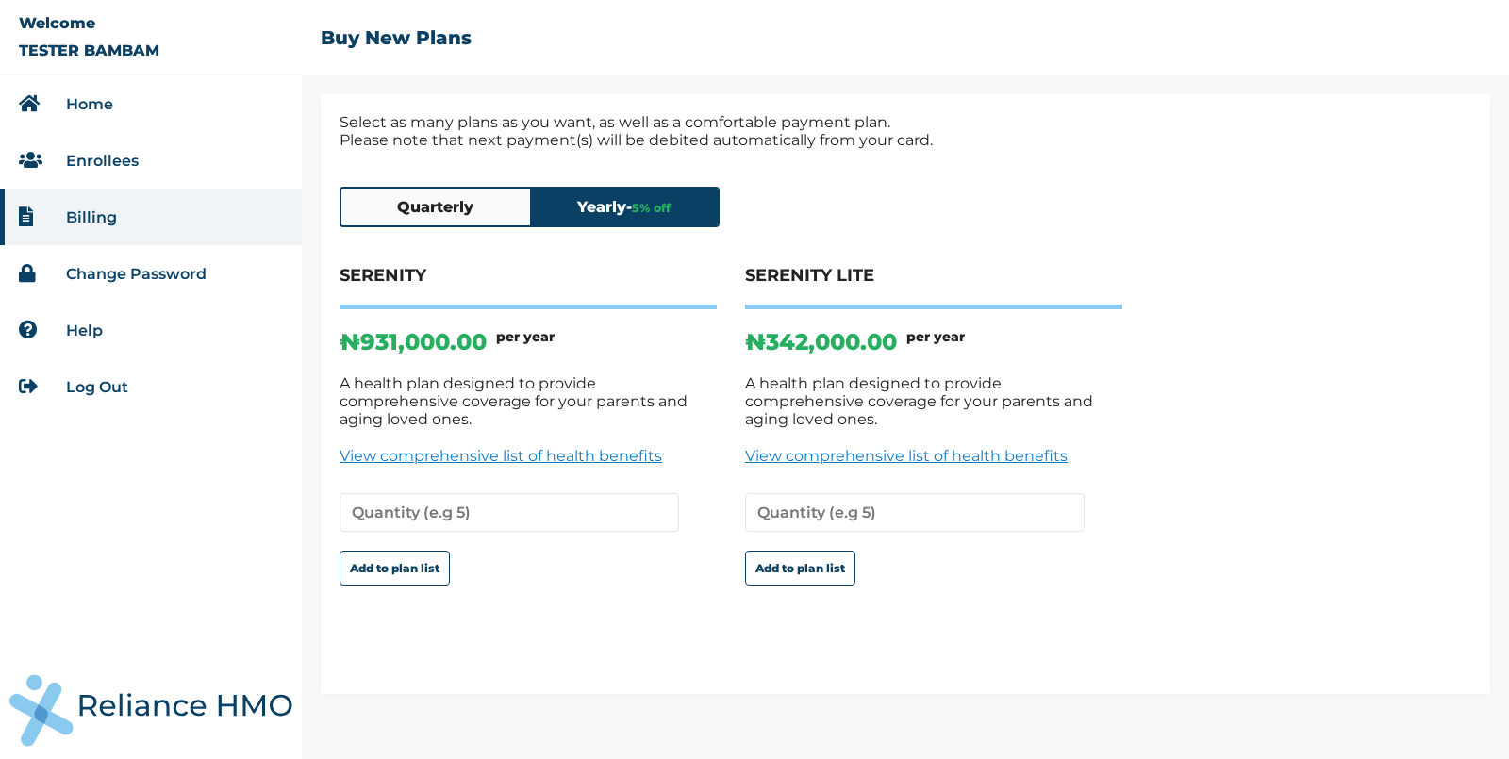
click at [458, 207] on button "Quarterly" at bounding box center [435, 207] width 189 height 37
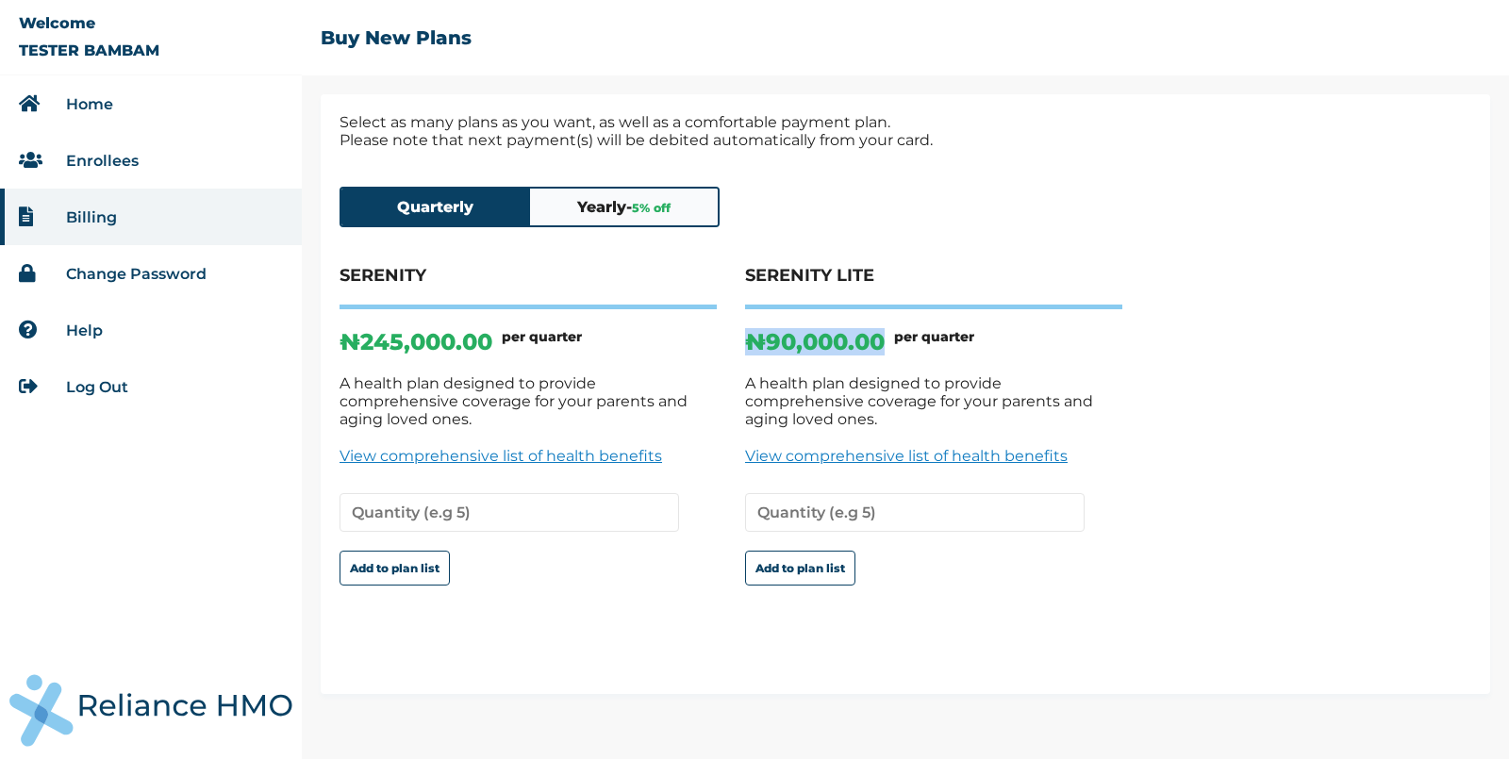
drag, startPoint x: 894, startPoint y: 347, endPoint x: 753, endPoint y: 338, distance: 141.8
click at [753, 338] on div "₦ 90,000.00 per quarter" at bounding box center [933, 351] width 377 height 46
drag, startPoint x: 499, startPoint y: 341, endPoint x: 353, endPoint y: 323, distance: 147.4
click at [353, 323] on div "SERENITY ₦ 245,000.00 per quarter A health plan designed to provide comprehensi…" at bounding box center [528, 442] width 377 height 354
click at [594, 227] on div "Quarterly Yearly - 5 % off SERENITY ₦ 245,000.00 per quarter A health plan desi…" at bounding box center [906, 422] width 1132 height 508
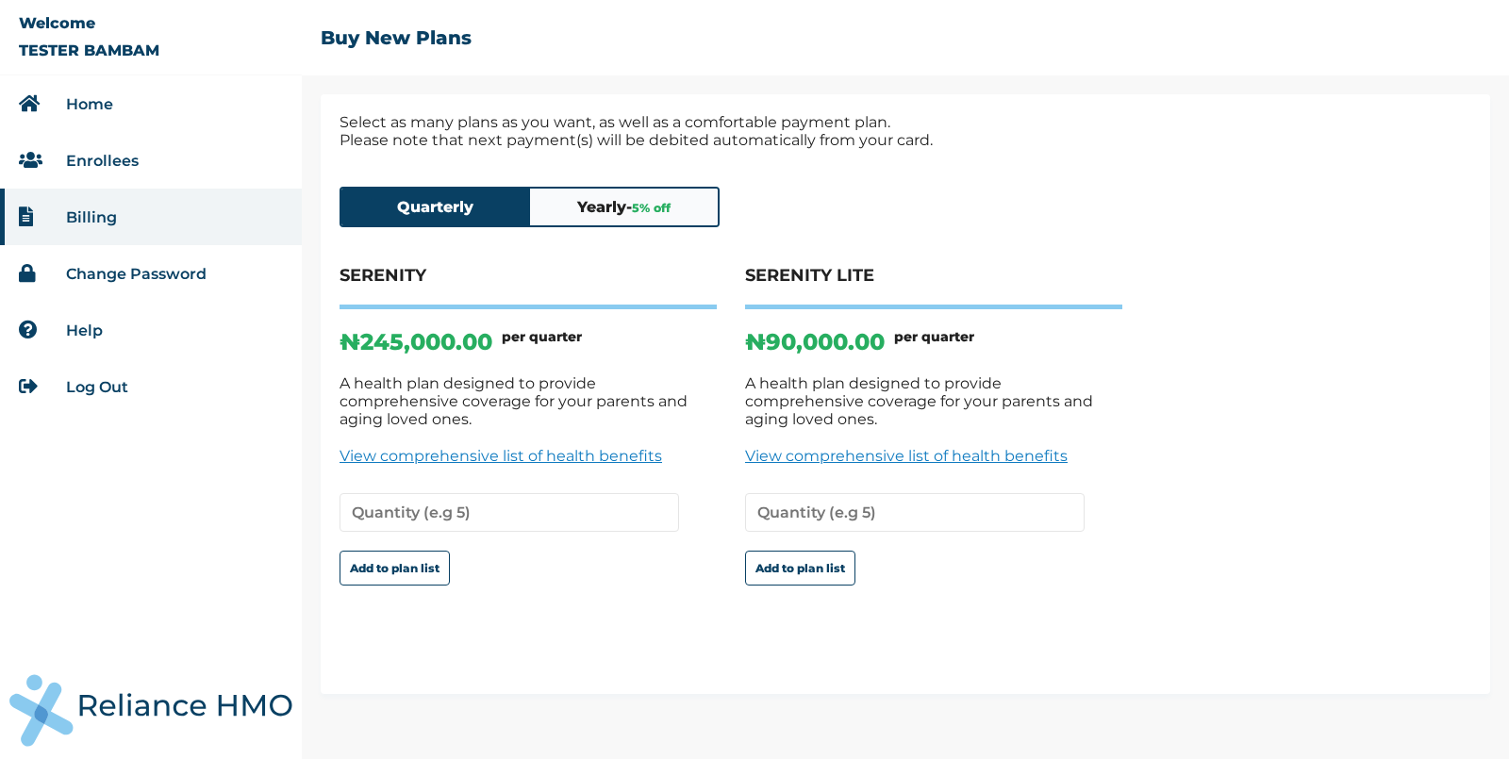
click at [597, 218] on button "Yearly - 5 % off" at bounding box center [624, 207] width 189 height 37
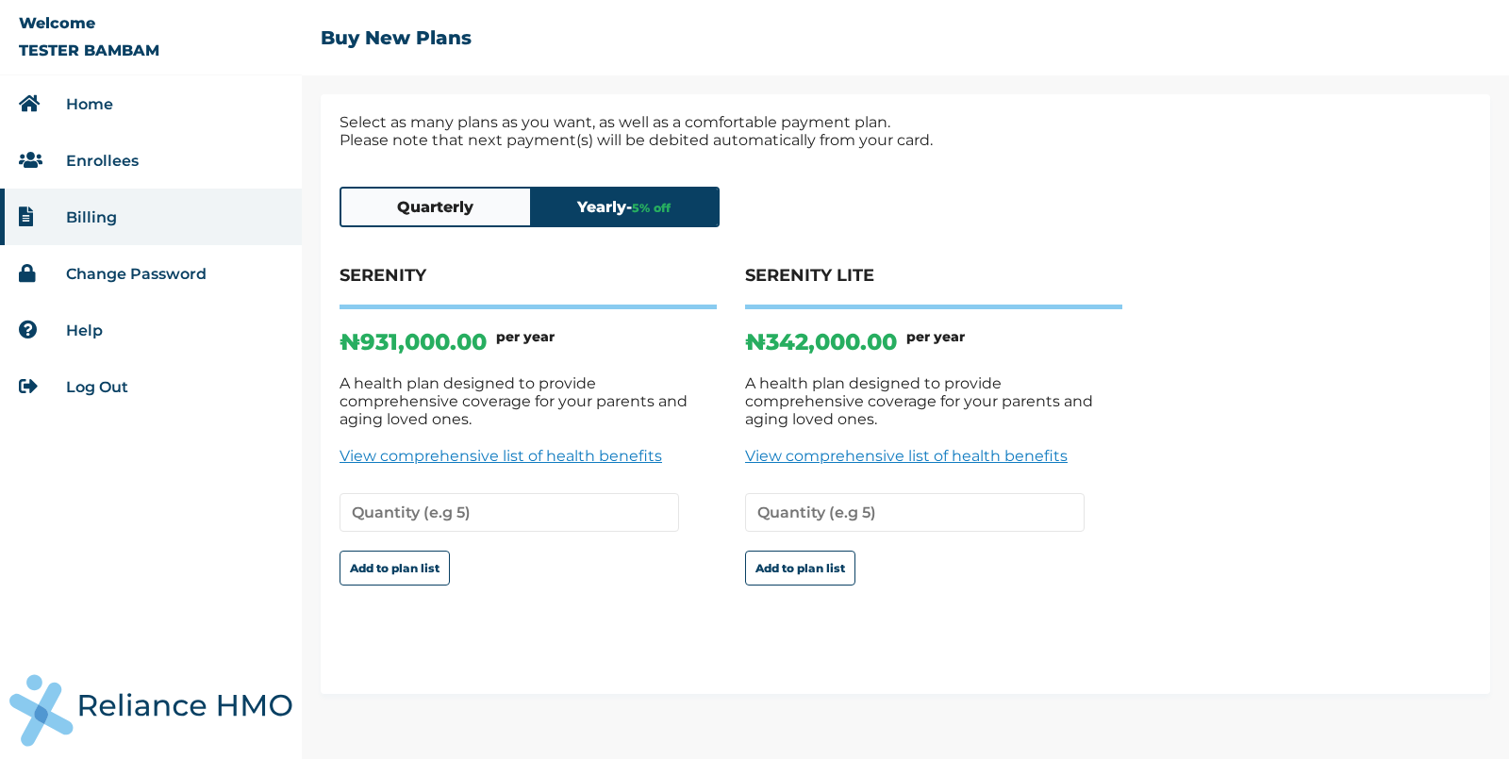
click at [461, 212] on button "Quarterly" at bounding box center [435, 207] width 189 height 37
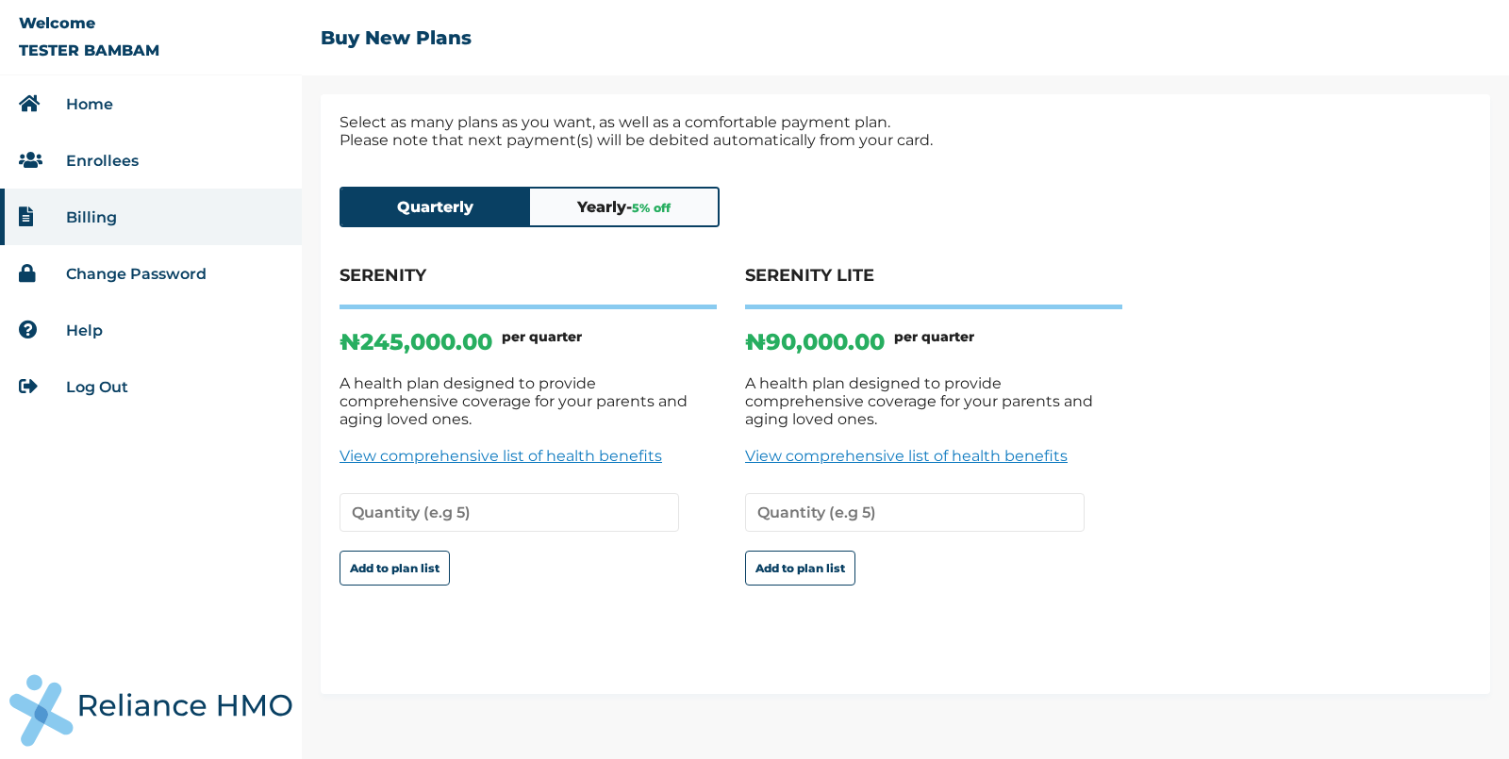
click at [641, 225] on button "Yearly - 5 % off" at bounding box center [624, 207] width 189 height 37
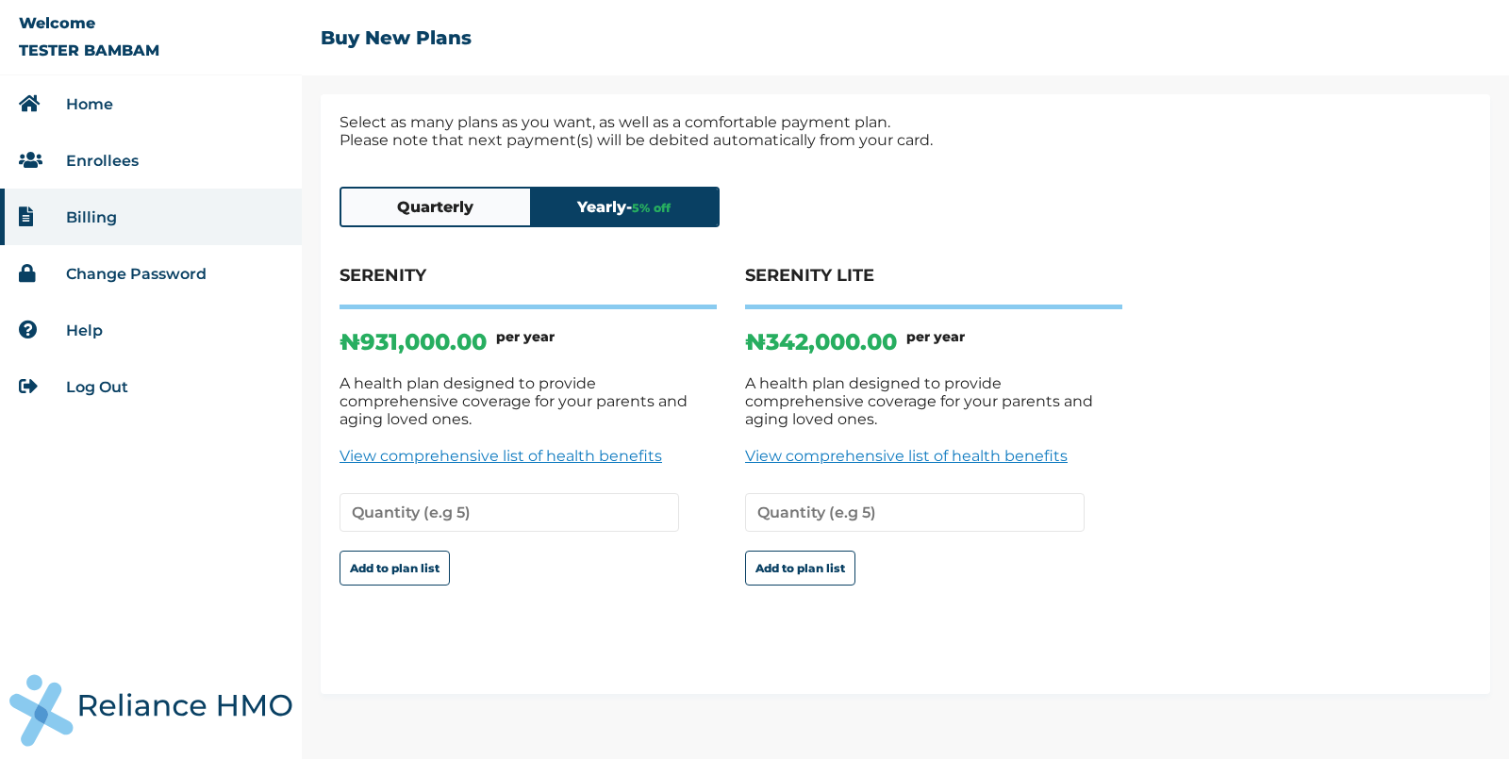
click at [441, 212] on button "Quarterly" at bounding box center [435, 207] width 189 height 37
